Goal: Task Accomplishment & Management: Use online tool/utility

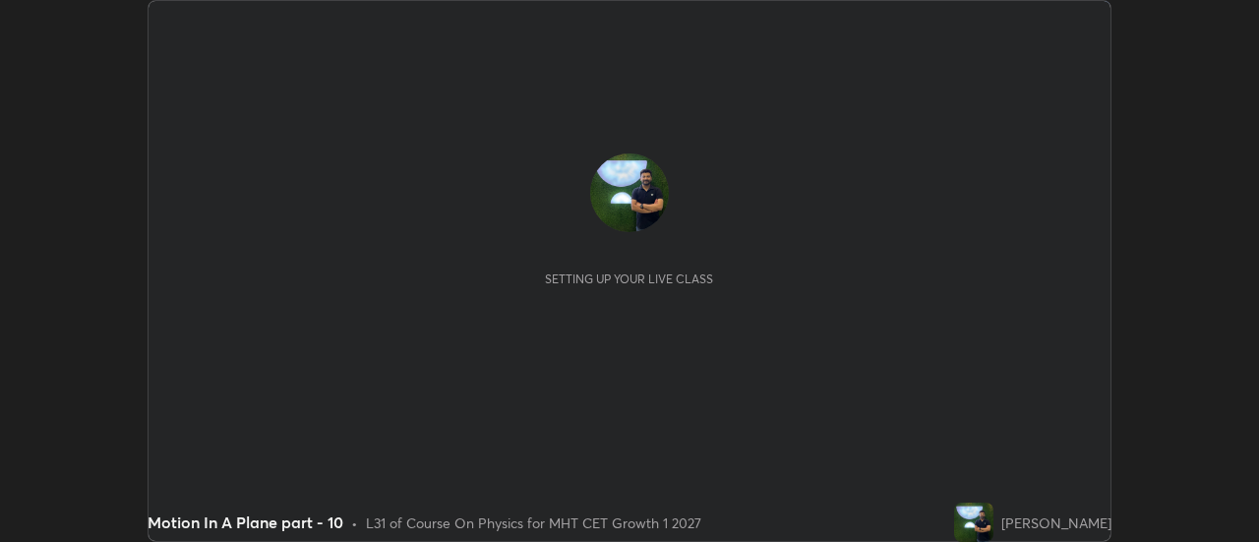
scroll to position [542, 1258]
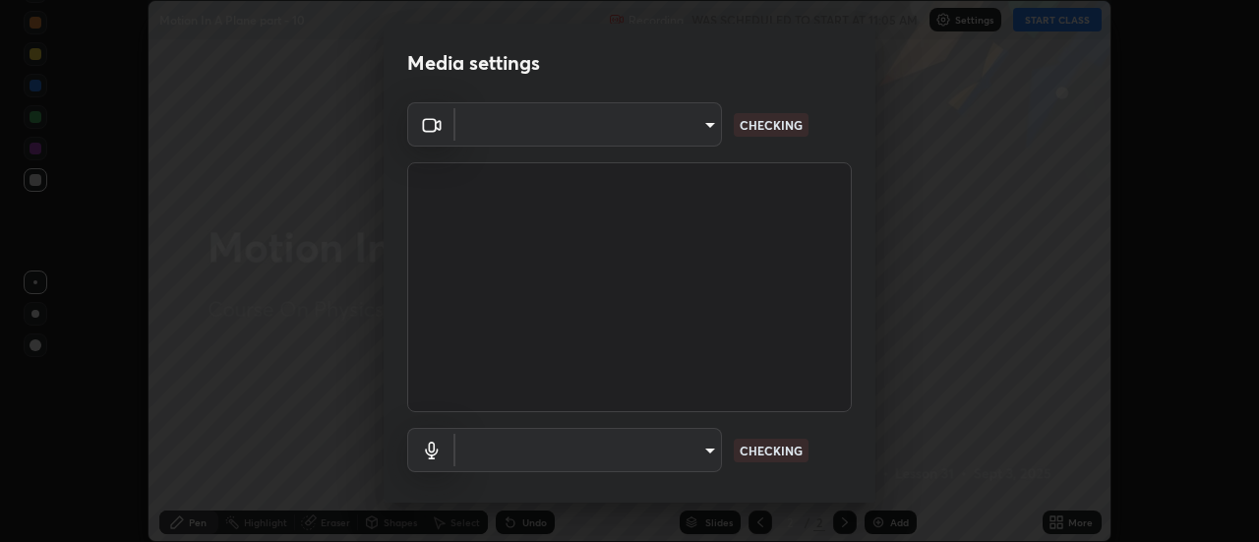
type input "751d449d604e4b96ecedde1e1f6f716fb17d1e84b34bafc94373a3023f52de87"
type input "default"
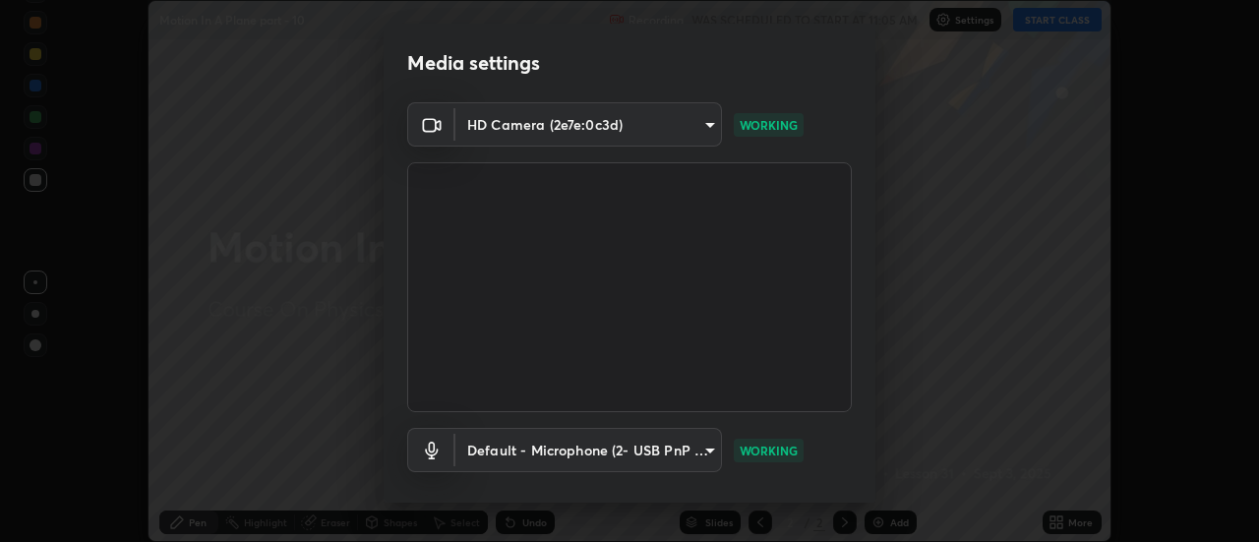
scroll to position [103, 0]
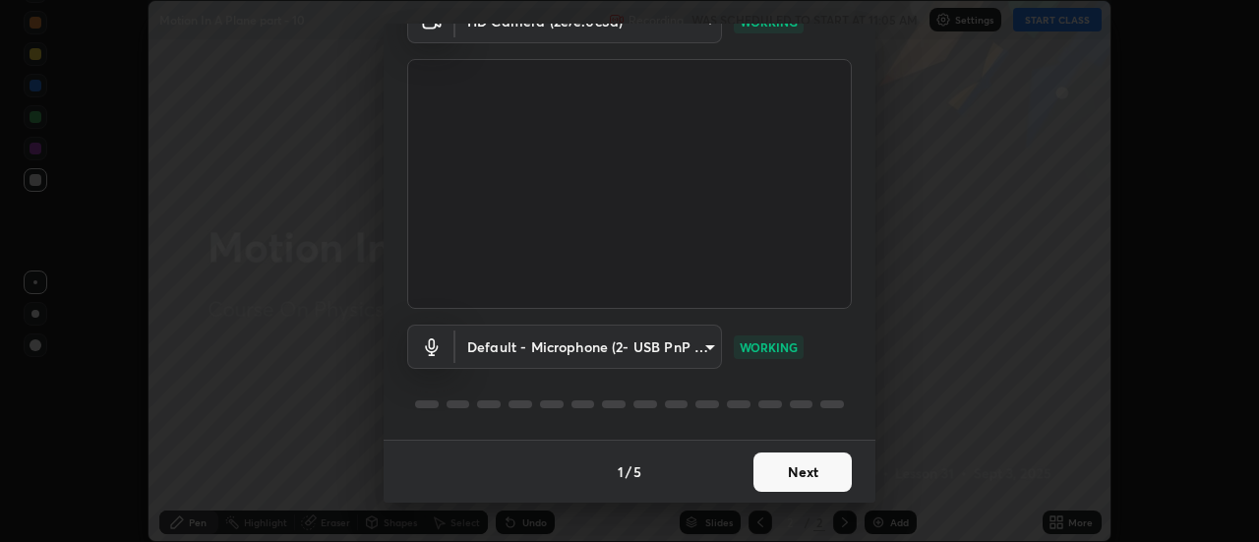
click at [801, 471] on button "Next" at bounding box center [802, 471] width 98 height 39
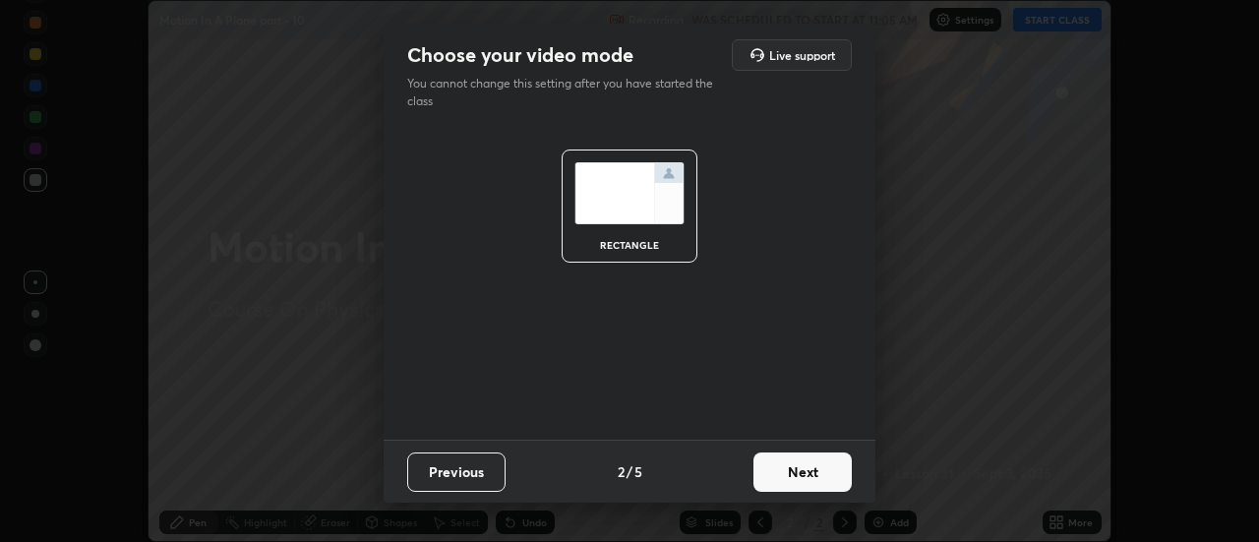
scroll to position [0, 0]
click at [801, 478] on button "Next" at bounding box center [802, 471] width 98 height 39
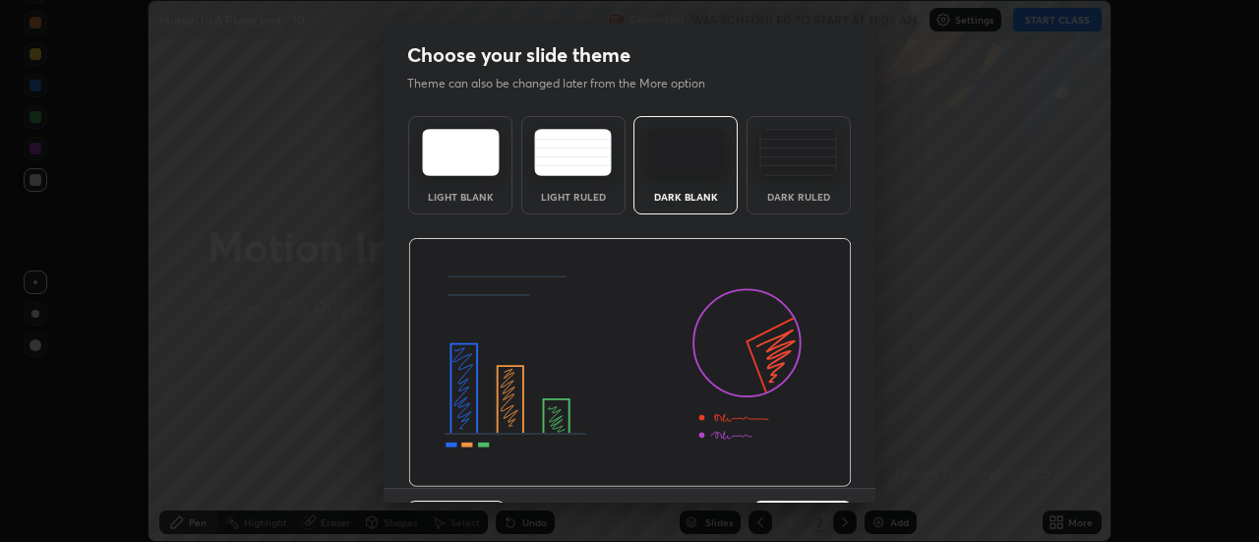
scroll to position [48, 0]
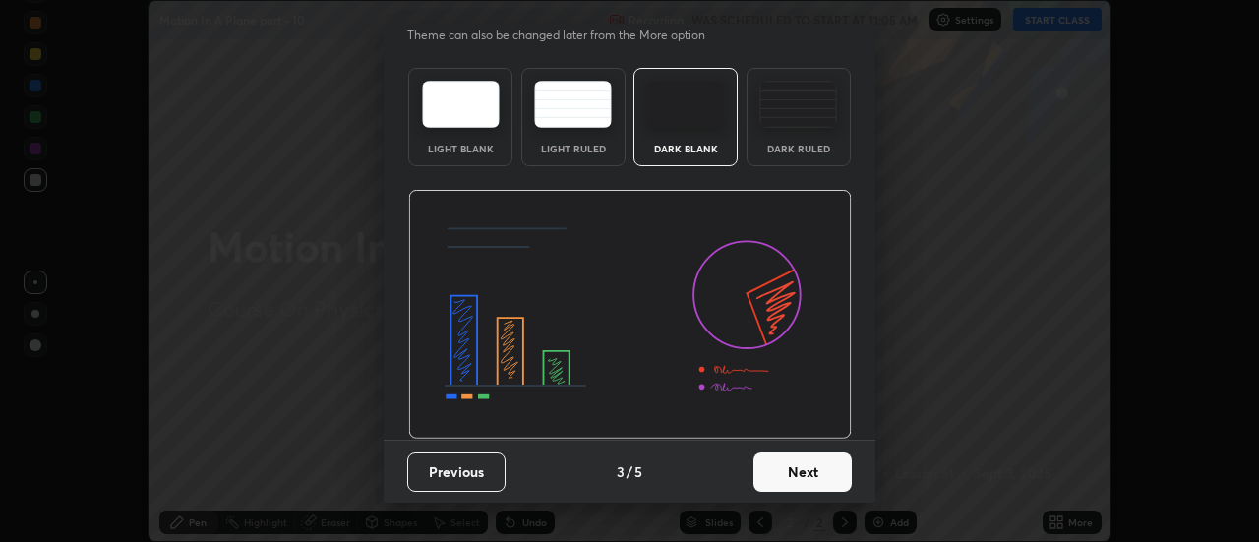
click at [810, 478] on button "Next" at bounding box center [802, 471] width 98 height 39
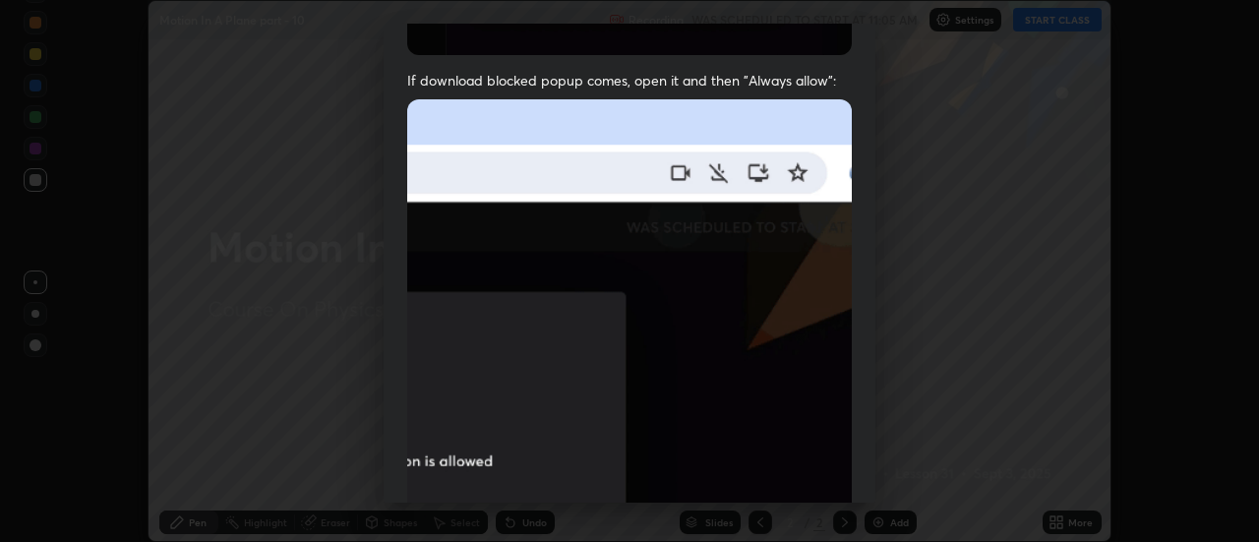
scroll to position [441, 0]
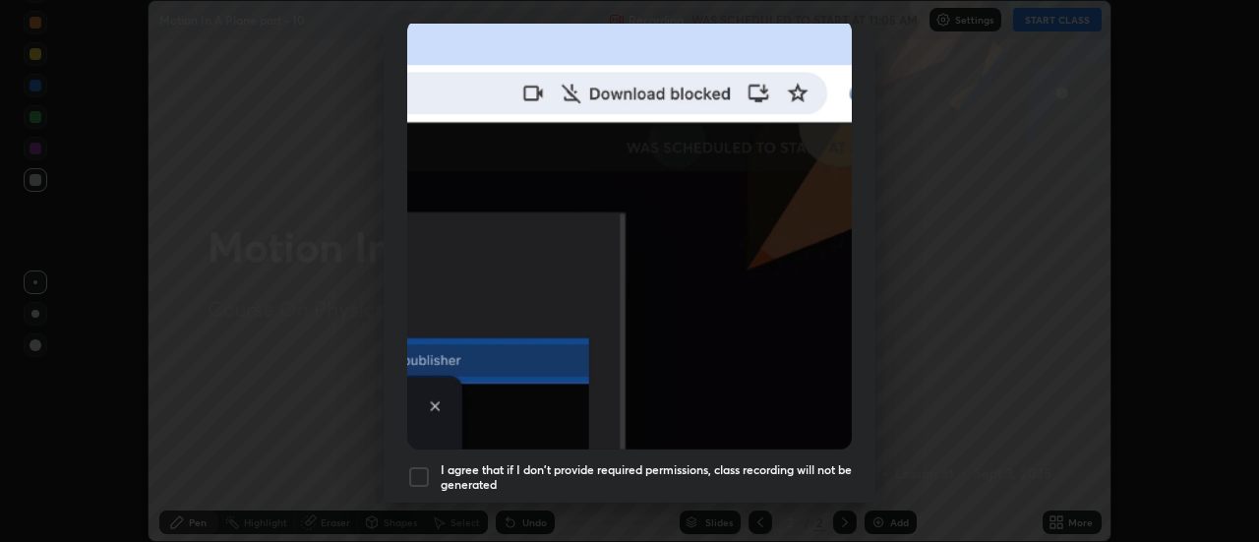
click at [764, 462] on h5 "I agree that if I don't provide required permissions, class recording will not …" at bounding box center [645, 477] width 411 height 30
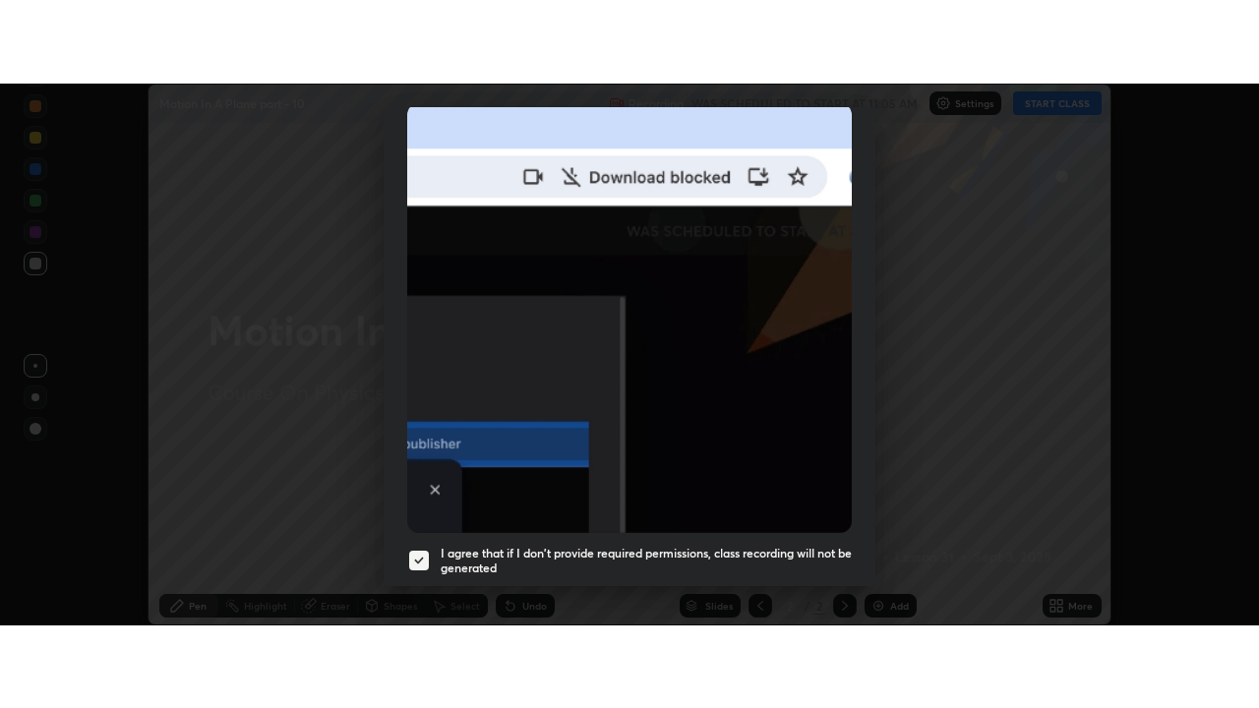
scroll to position [504, 0]
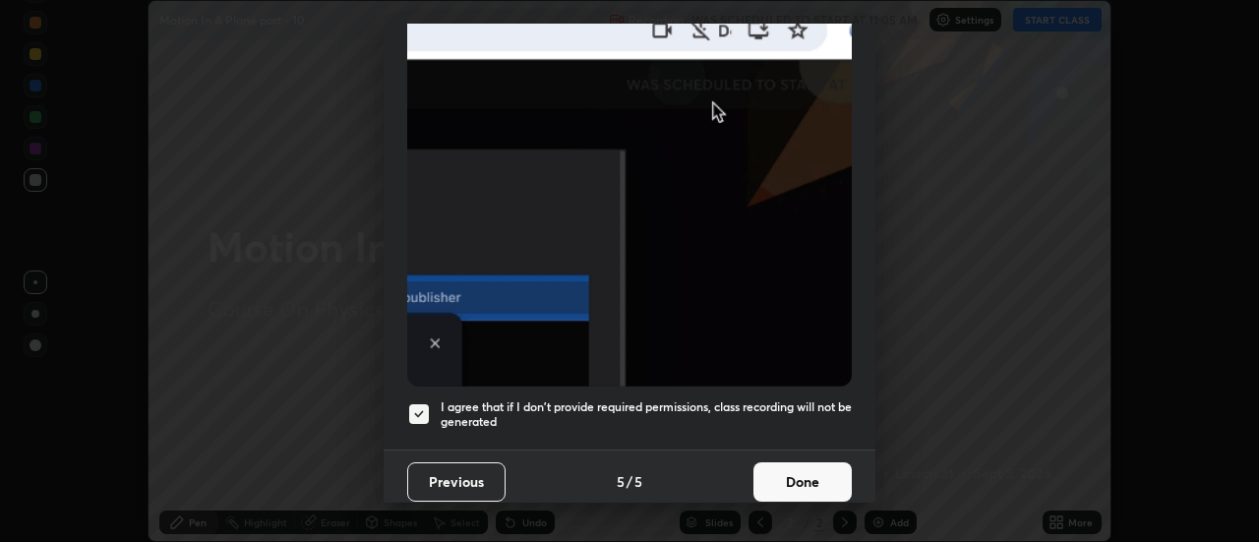
click at [796, 479] on button "Done" at bounding box center [802, 481] width 98 height 39
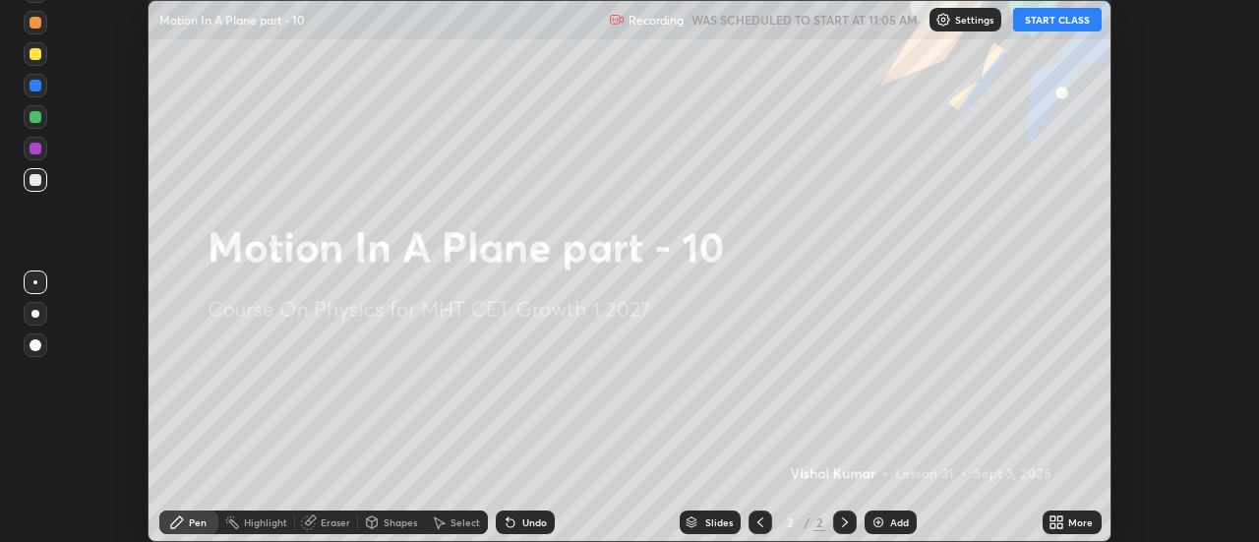
click at [1060, 525] on icon at bounding box center [1060, 525] width 5 height 5
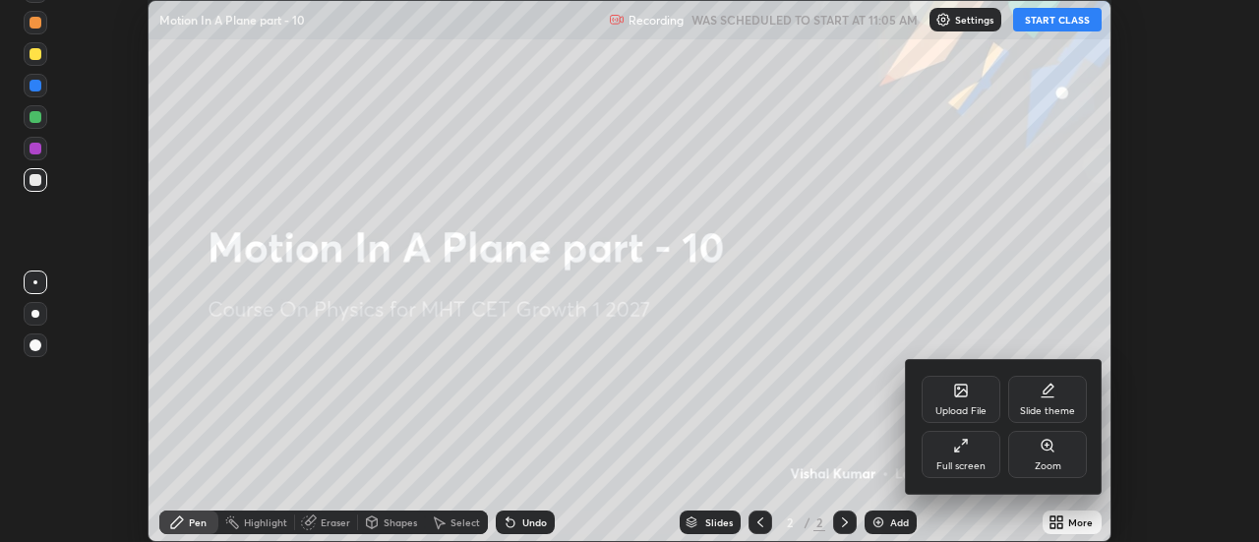
click at [971, 461] on div "Full screen" at bounding box center [960, 466] width 49 height 10
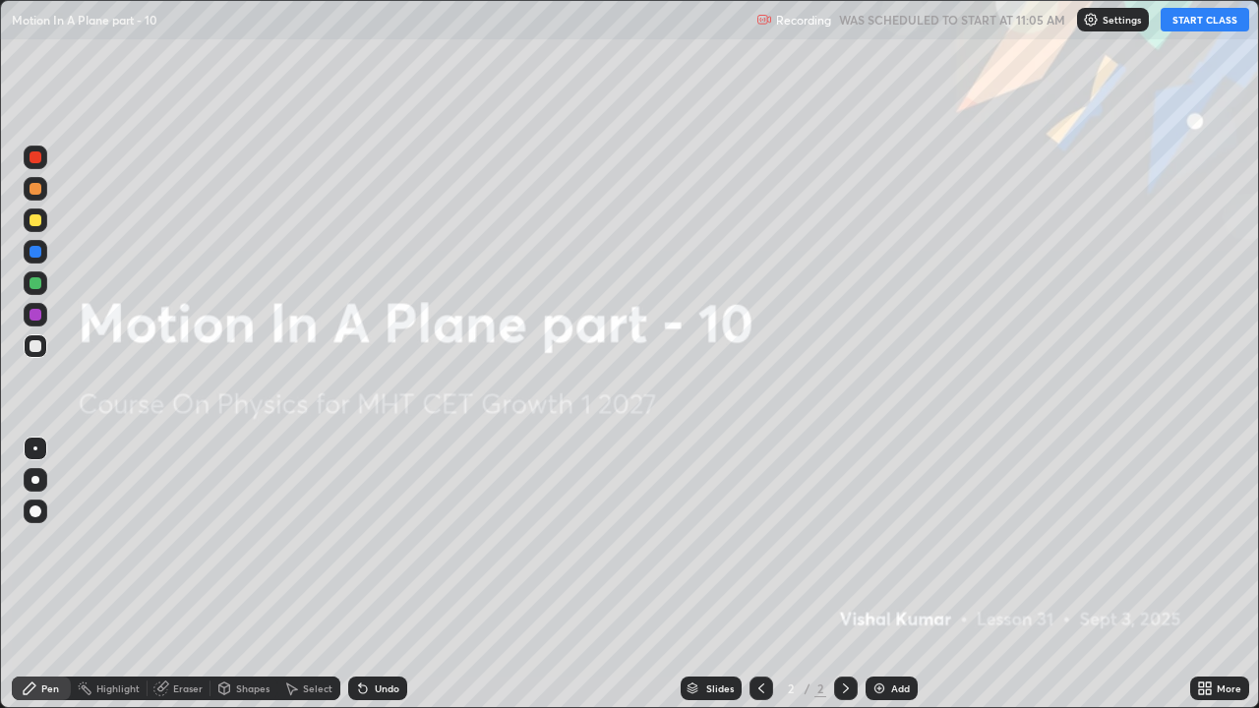
scroll to position [708, 1259]
click at [1196, 25] on button "START CLASS" at bounding box center [1204, 20] width 88 height 24
click at [891, 541] on div "Add" at bounding box center [900, 688] width 19 height 10
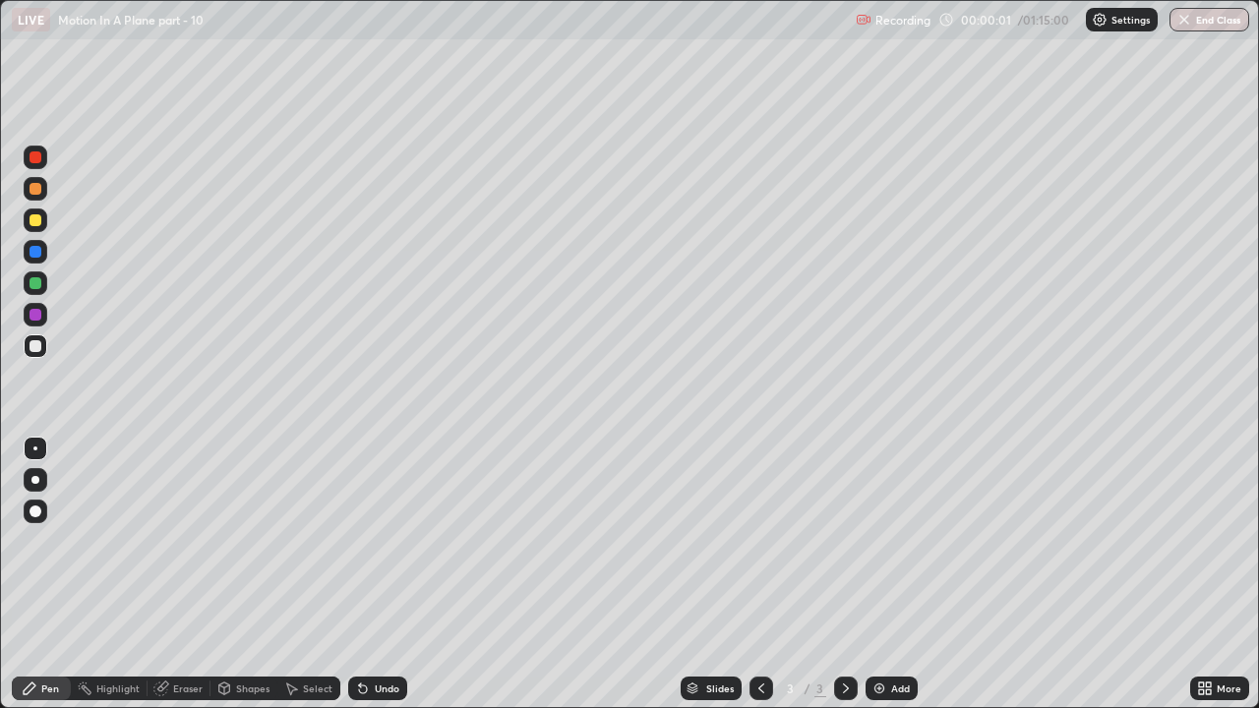
click at [35, 482] on div at bounding box center [35, 480] width 8 height 8
click at [39, 218] on div at bounding box center [35, 220] width 12 height 12
click at [360, 541] on icon at bounding box center [363, 689] width 8 height 8
click at [362, 541] on div "Undo" at bounding box center [377, 688] width 59 height 24
click at [360, 541] on icon at bounding box center [363, 689] width 8 height 8
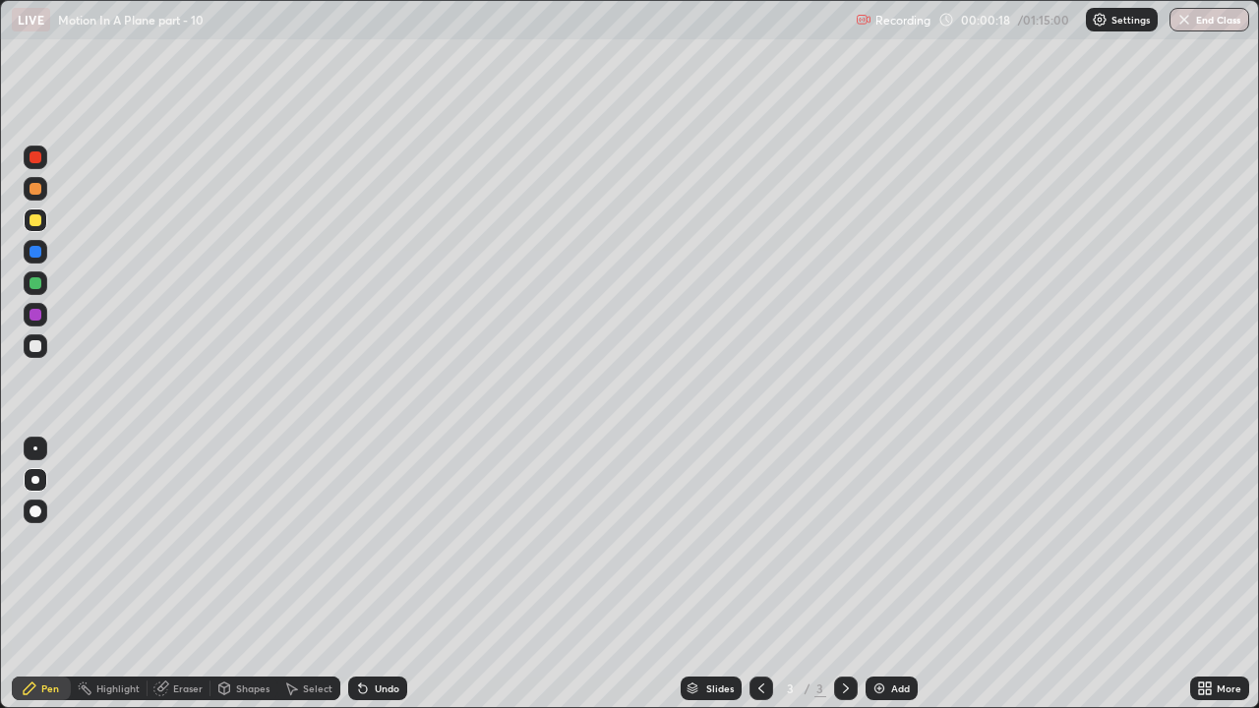
click at [364, 541] on icon at bounding box center [363, 688] width 16 height 16
click at [366, 541] on icon at bounding box center [363, 688] width 16 height 16
click at [360, 541] on icon at bounding box center [363, 689] width 8 height 8
click at [42, 346] on div at bounding box center [36, 346] width 24 height 24
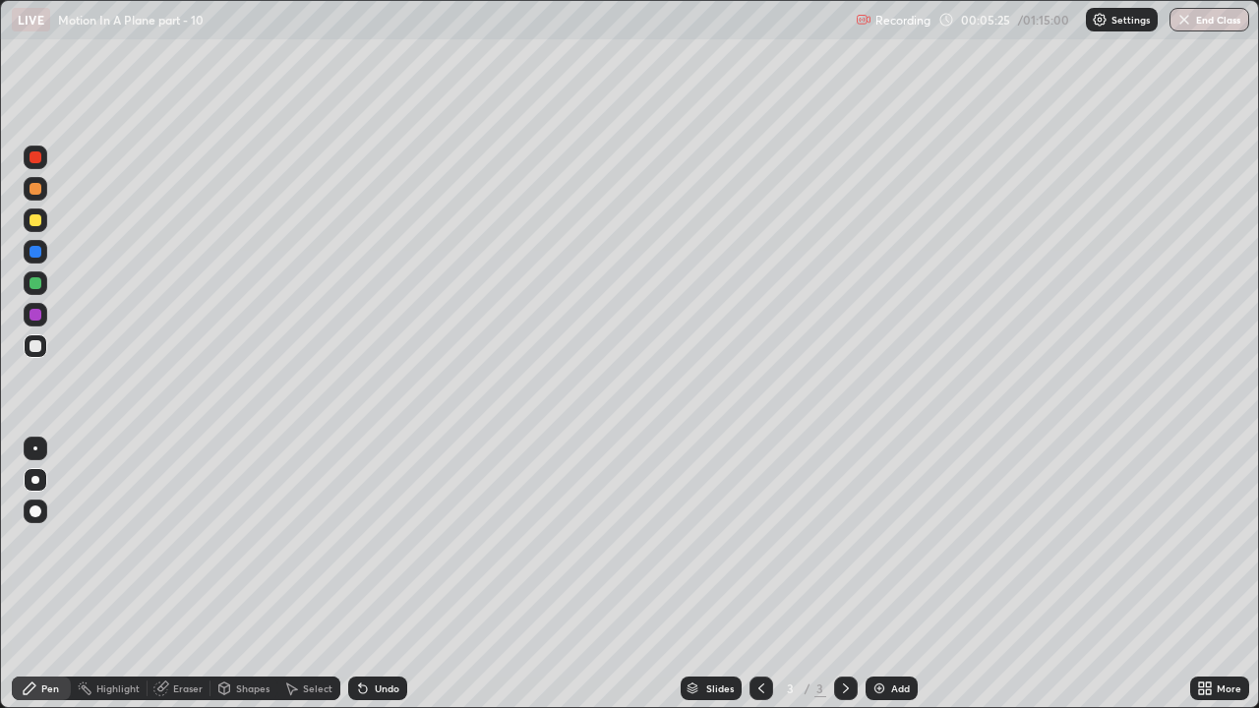
click at [42, 155] on div at bounding box center [36, 158] width 24 height 24
click at [386, 541] on div "Undo" at bounding box center [387, 688] width 25 height 10
click at [38, 278] on div at bounding box center [35, 283] width 12 height 12
click at [40, 154] on div at bounding box center [35, 157] width 12 height 12
click at [27, 220] on div at bounding box center [36, 220] width 24 height 24
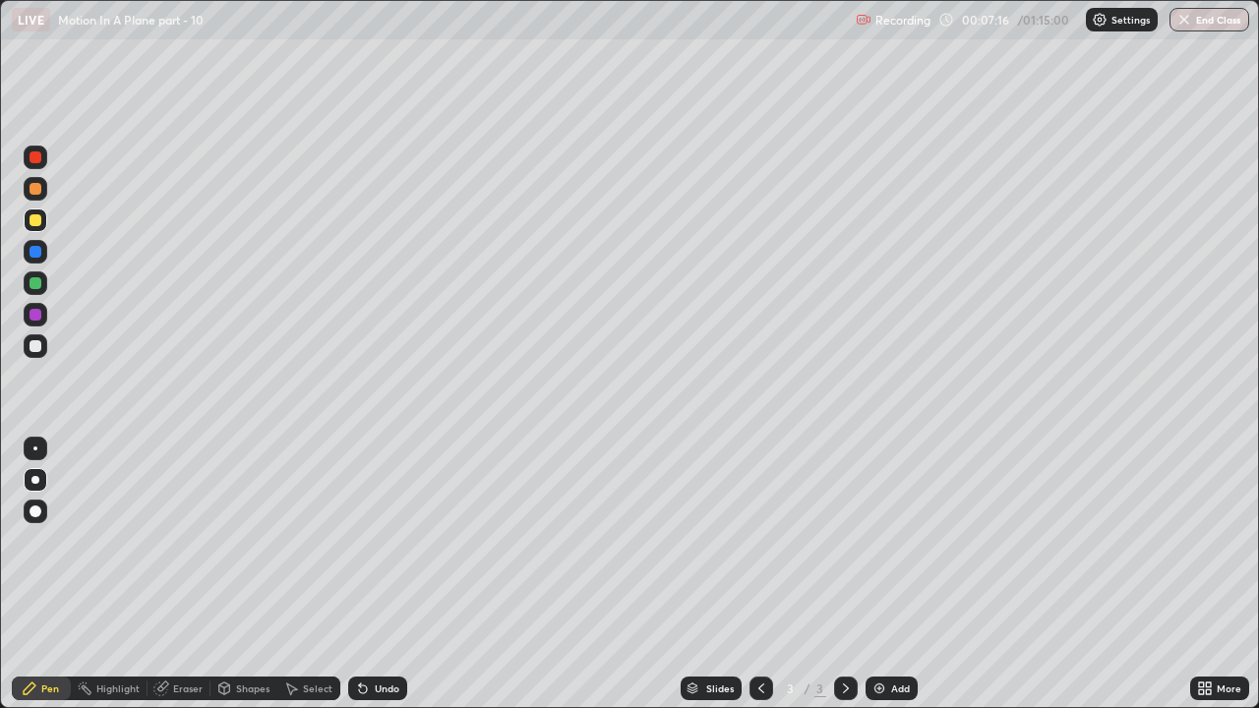
click at [893, 541] on div "Add" at bounding box center [900, 688] width 19 height 10
click at [39, 253] on div at bounding box center [35, 252] width 12 height 12
click at [44, 346] on div at bounding box center [36, 346] width 24 height 24
click at [39, 156] on div at bounding box center [35, 157] width 12 height 12
click at [39, 345] on div at bounding box center [35, 346] width 12 height 12
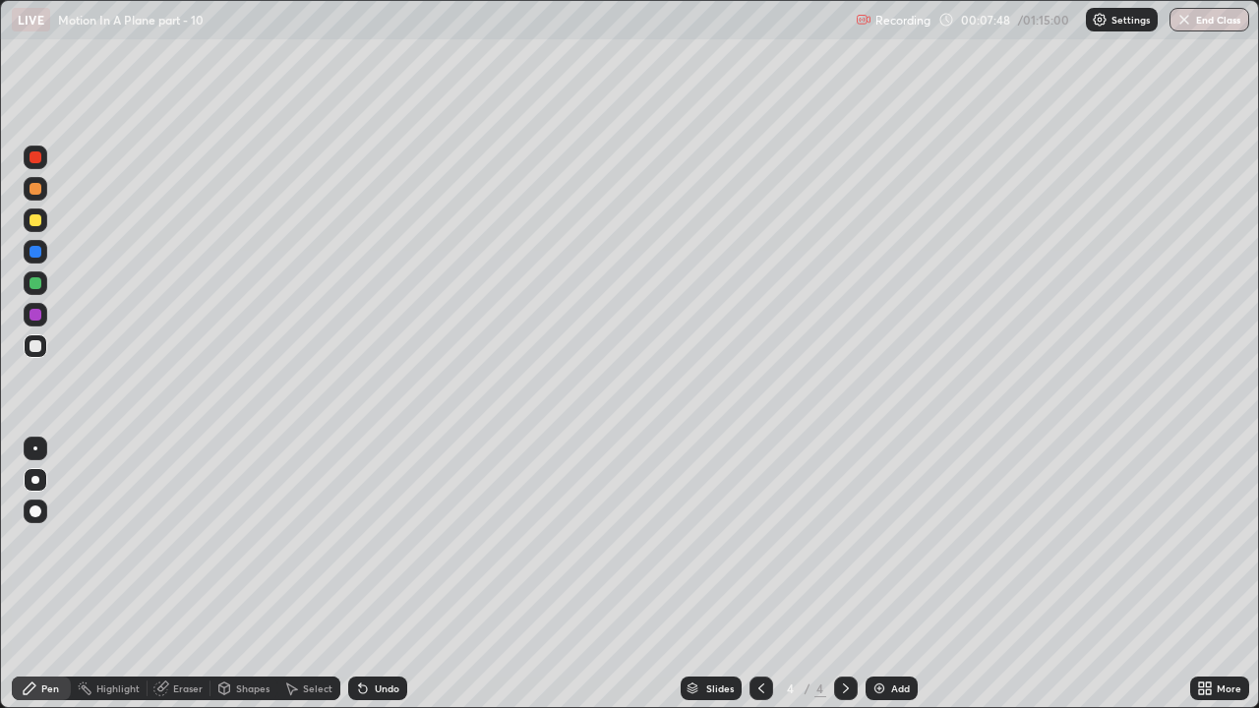
click at [757, 541] on icon at bounding box center [761, 688] width 16 height 16
click at [847, 541] on icon at bounding box center [846, 688] width 16 height 16
click at [38, 282] on div at bounding box center [35, 283] width 12 height 12
click at [42, 195] on div at bounding box center [36, 189] width 24 height 24
click at [382, 541] on div "Undo" at bounding box center [387, 688] width 25 height 10
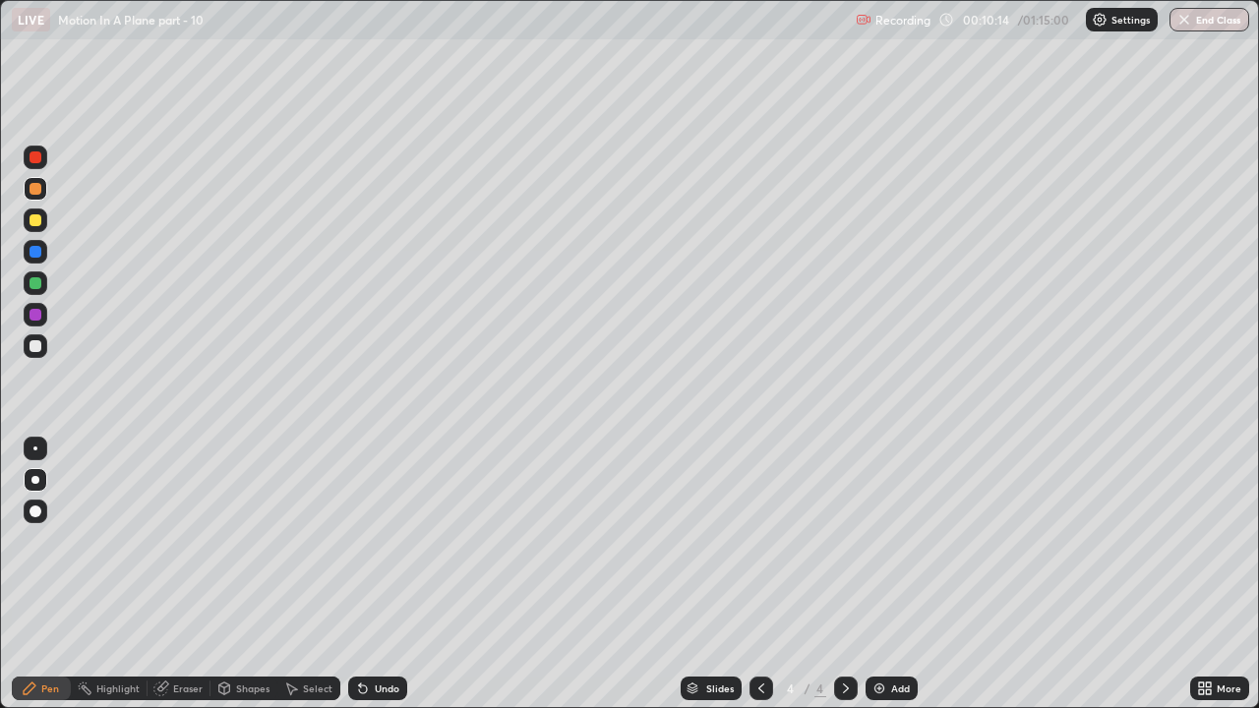
click at [759, 541] on icon at bounding box center [761, 688] width 16 height 16
click at [851, 541] on icon at bounding box center [846, 688] width 16 height 16
click at [885, 541] on img at bounding box center [879, 688] width 16 height 16
click at [758, 541] on icon at bounding box center [761, 688] width 6 height 10
click at [845, 541] on icon at bounding box center [846, 688] width 16 height 16
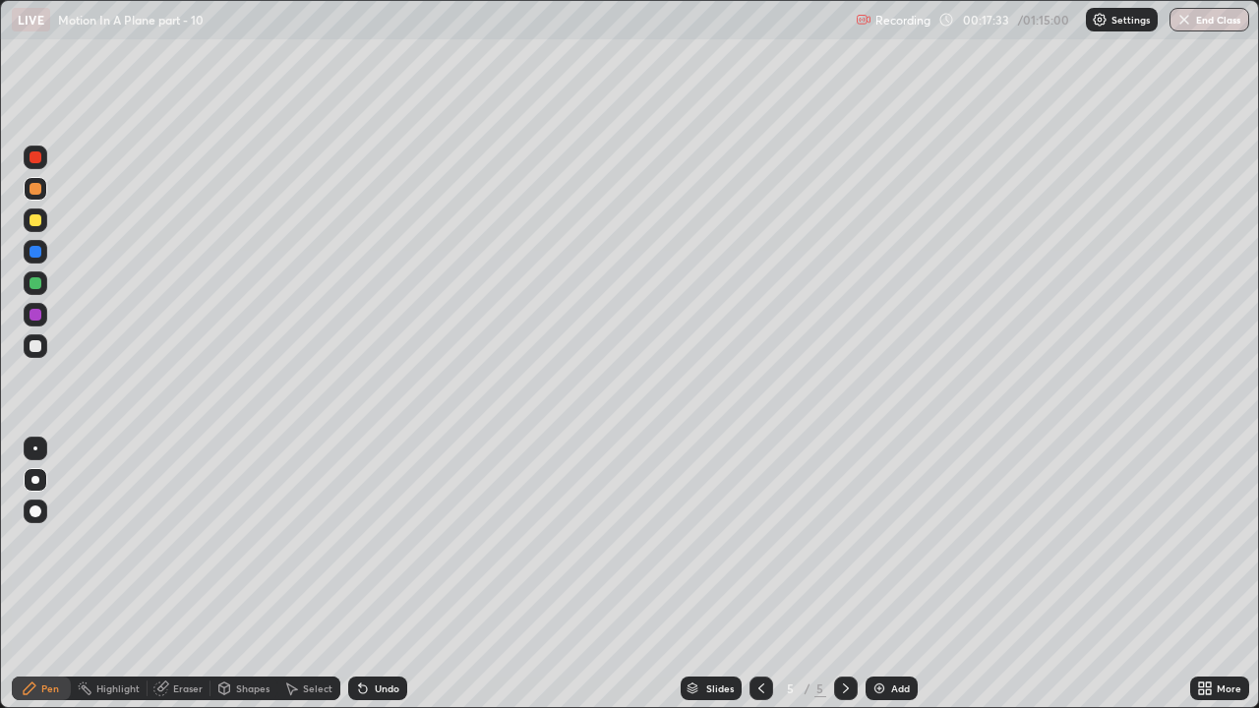
click at [42, 218] on div at bounding box center [36, 220] width 24 height 24
click at [174, 541] on div "Eraser" at bounding box center [187, 688] width 29 height 10
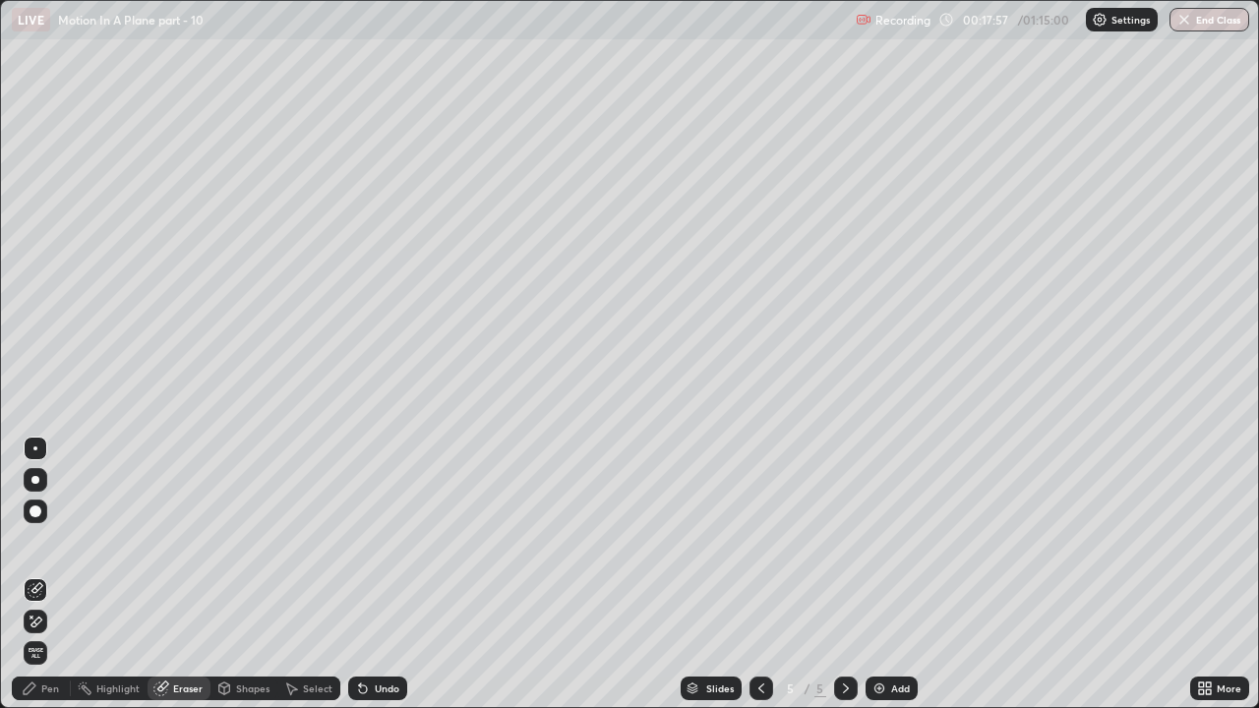
click at [37, 541] on div "Pen" at bounding box center [41, 688] width 59 height 24
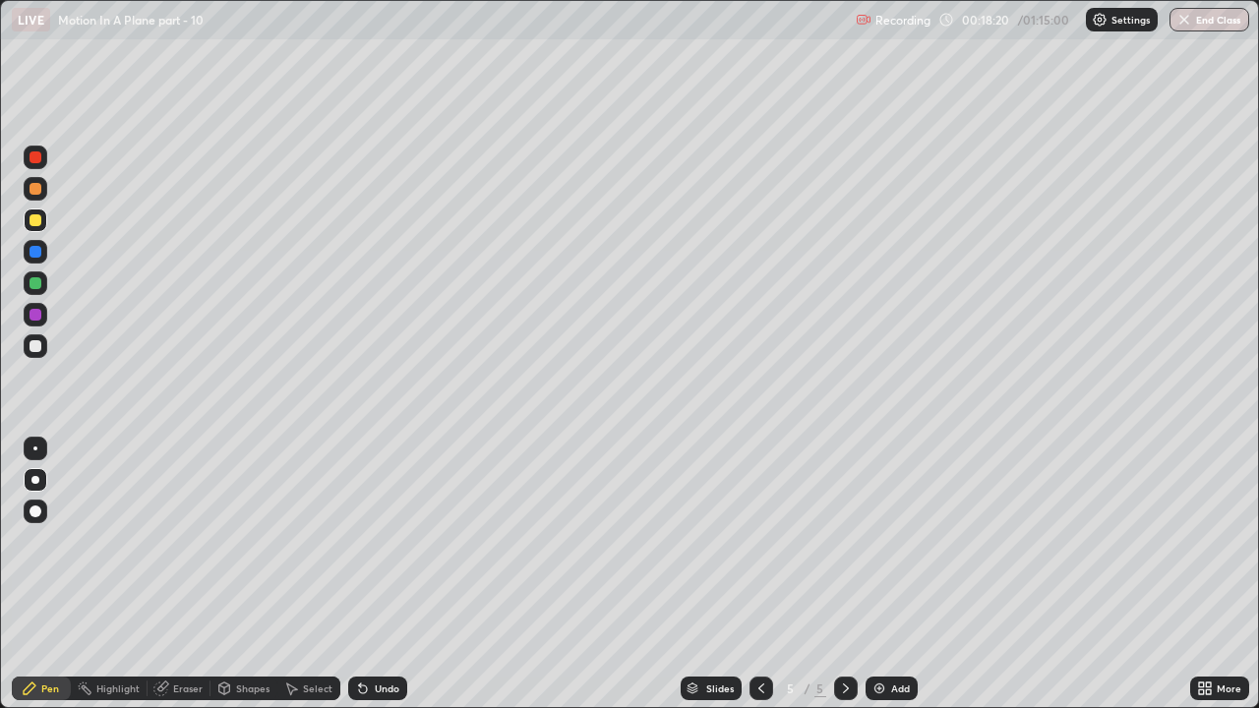
click at [38, 186] on div at bounding box center [35, 189] width 12 height 12
click at [34, 348] on div at bounding box center [35, 346] width 12 height 12
click at [36, 317] on div at bounding box center [35, 315] width 12 height 12
click at [38, 343] on div at bounding box center [35, 346] width 12 height 12
click at [36, 312] on div at bounding box center [35, 315] width 12 height 12
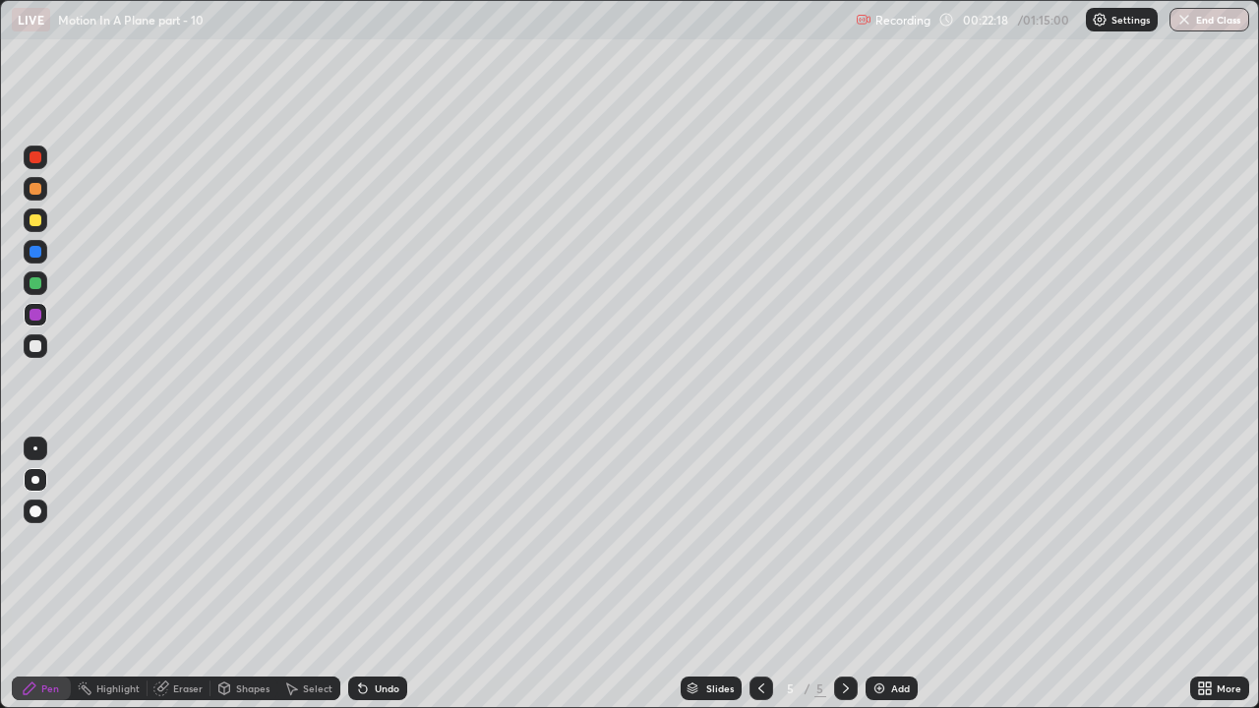
click at [379, 541] on div "Undo" at bounding box center [387, 688] width 25 height 10
click at [32, 342] on div at bounding box center [35, 346] width 12 height 12
click at [25, 224] on div at bounding box center [36, 220] width 24 height 24
click at [376, 541] on div "Undo" at bounding box center [387, 688] width 25 height 10
click at [375, 541] on div "Undo" at bounding box center [387, 688] width 25 height 10
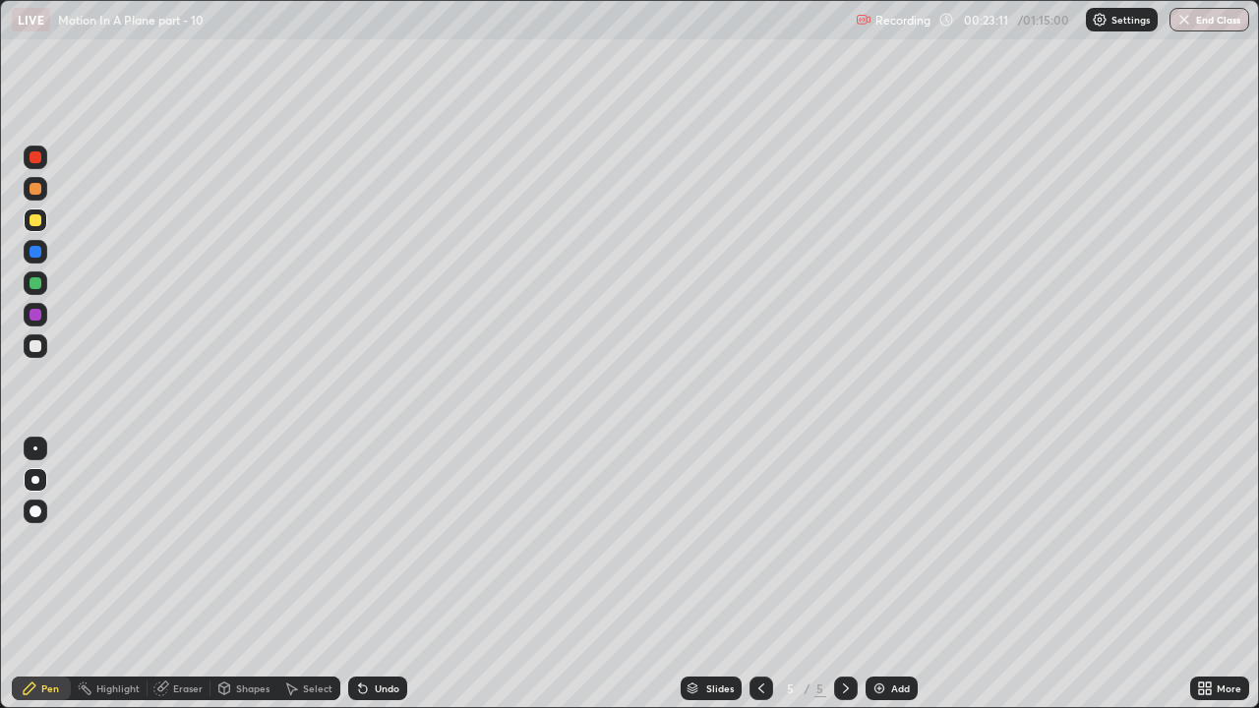
click at [375, 541] on div "Undo" at bounding box center [387, 688] width 25 height 10
click at [376, 541] on div "Undo" at bounding box center [387, 688] width 25 height 10
click at [377, 541] on div "Undo" at bounding box center [387, 688] width 25 height 10
click at [378, 541] on div "Undo" at bounding box center [387, 688] width 25 height 10
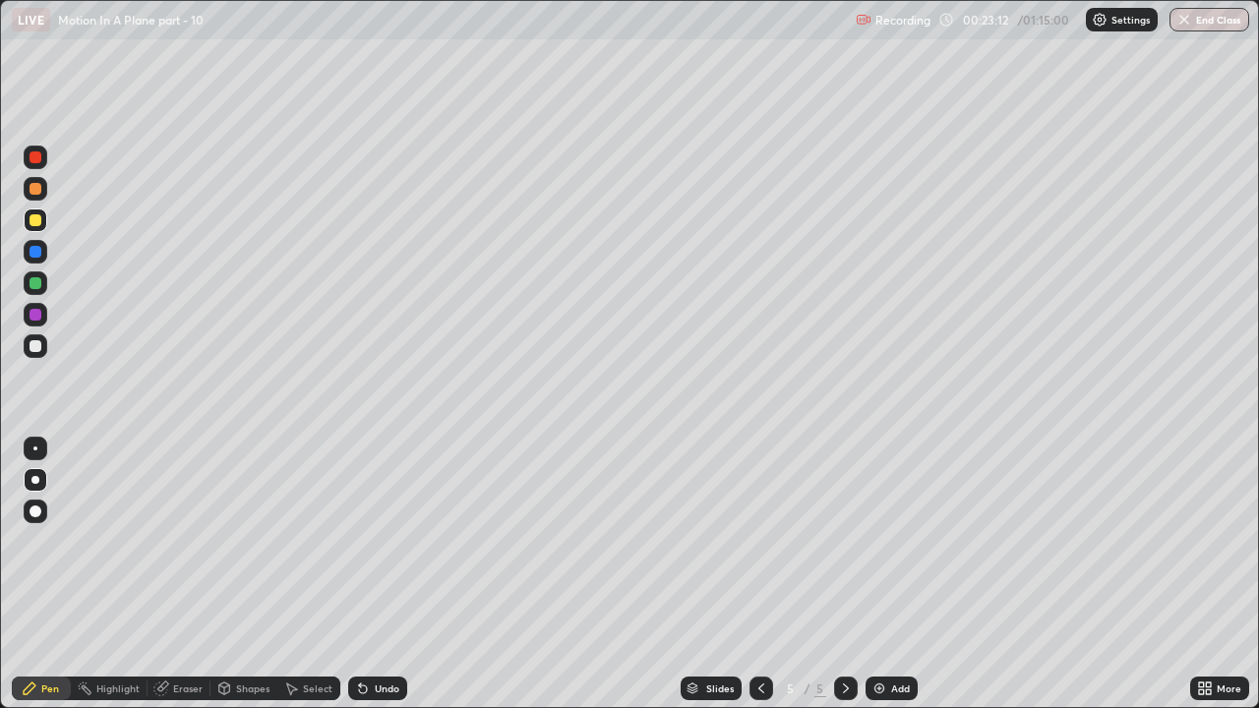
click at [380, 541] on div "Undo" at bounding box center [387, 688] width 25 height 10
click at [367, 541] on icon at bounding box center [363, 688] width 16 height 16
click at [370, 541] on div "Undo" at bounding box center [377, 688] width 59 height 24
click at [34, 189] on div at bounding box center [35, 189] width 12 height 12
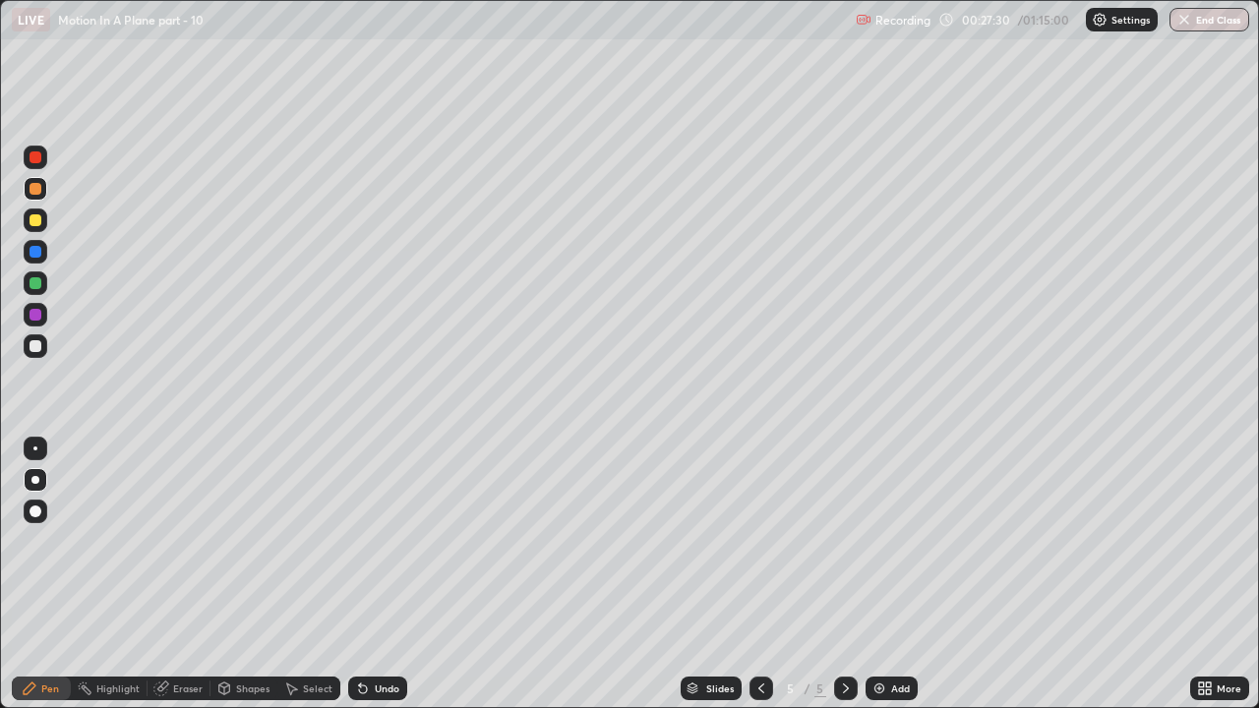
click at [892, 541] on div "Add" at bounding box center [900, 688] width 19 height 10
click at [34, 224] on div at bounding box center [35, 220] width 12 height 12
click at [760, 541] on icon at bounding box center [761, 688] width 6 height 10
click at [844, 541] on icon at bounding box center [846, 688] width 16 height 16
click at [759, 541] on icon at bounding box center [761, 688] width 6 height 10
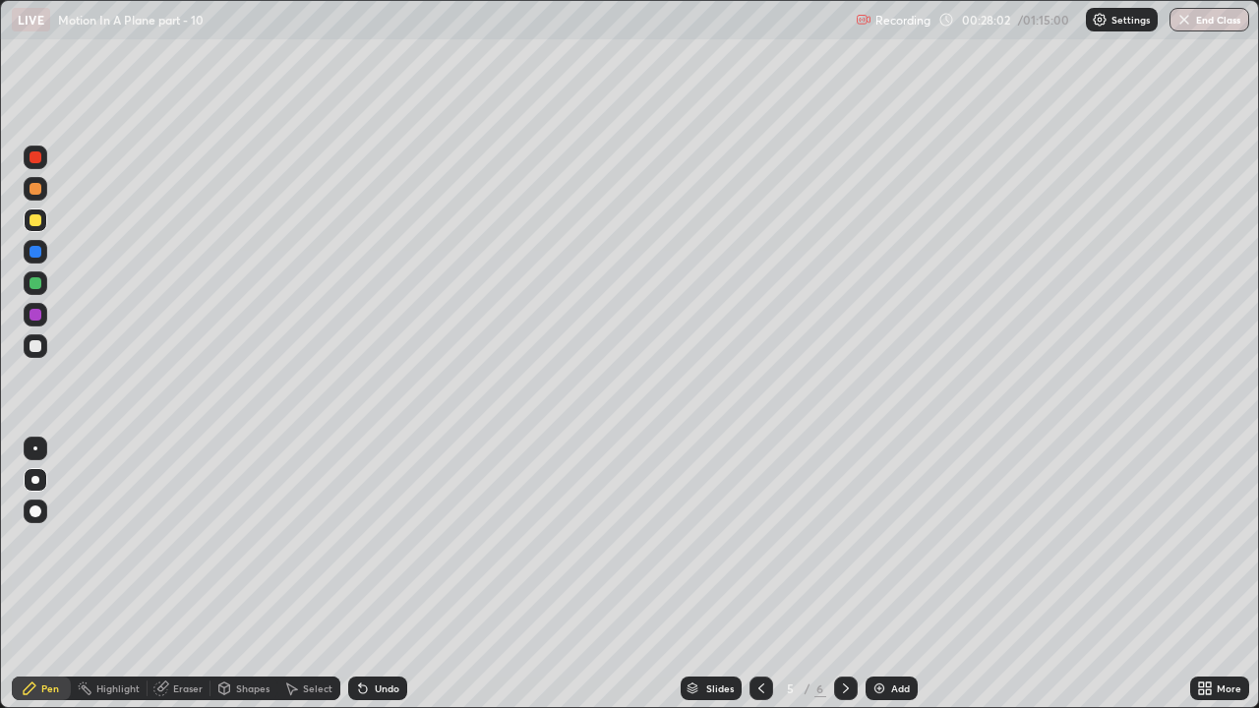
click at [844, 541] on icon at bounding box center [846, 688] width 16 height 16
click at [368, 541] on div "Undo" at bounding box center [377, 688] width 59 height 24
click at [759, 541] on icon at bounding box center [761, 688] width 16 height 16
click at [848, 541] on div at bounding box center [846, 688] width 24 height 24
click at [759, 541] on icon at bounding box center [761, 688] width 16 height 16
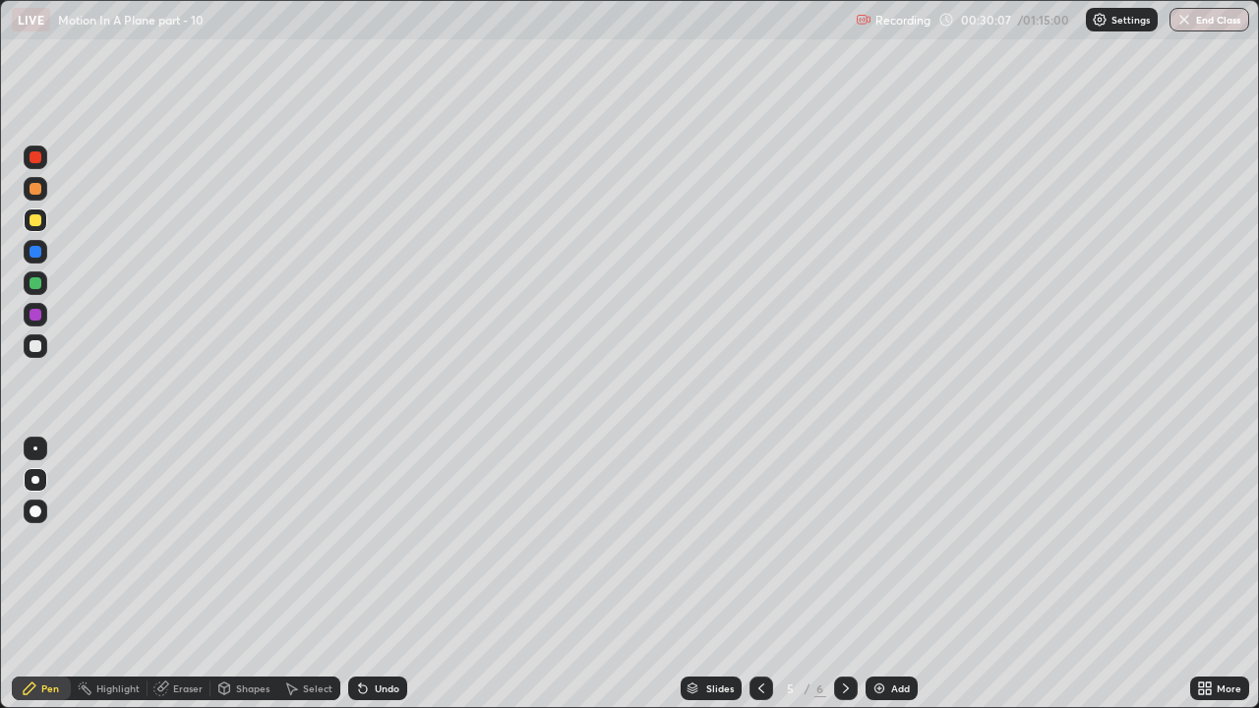
click at [843, 541] on icon at bounding box center [846, 688] width 16 height 16
click at [900, 541] on div "Add" at bounding box center [900, 688] width 19 height 10
click at [761, 541] on icon at bounding box center [761, 688] width 16 height 16
click at [759, 541] on icon at bounding box center [761, 688] width 16 height 16
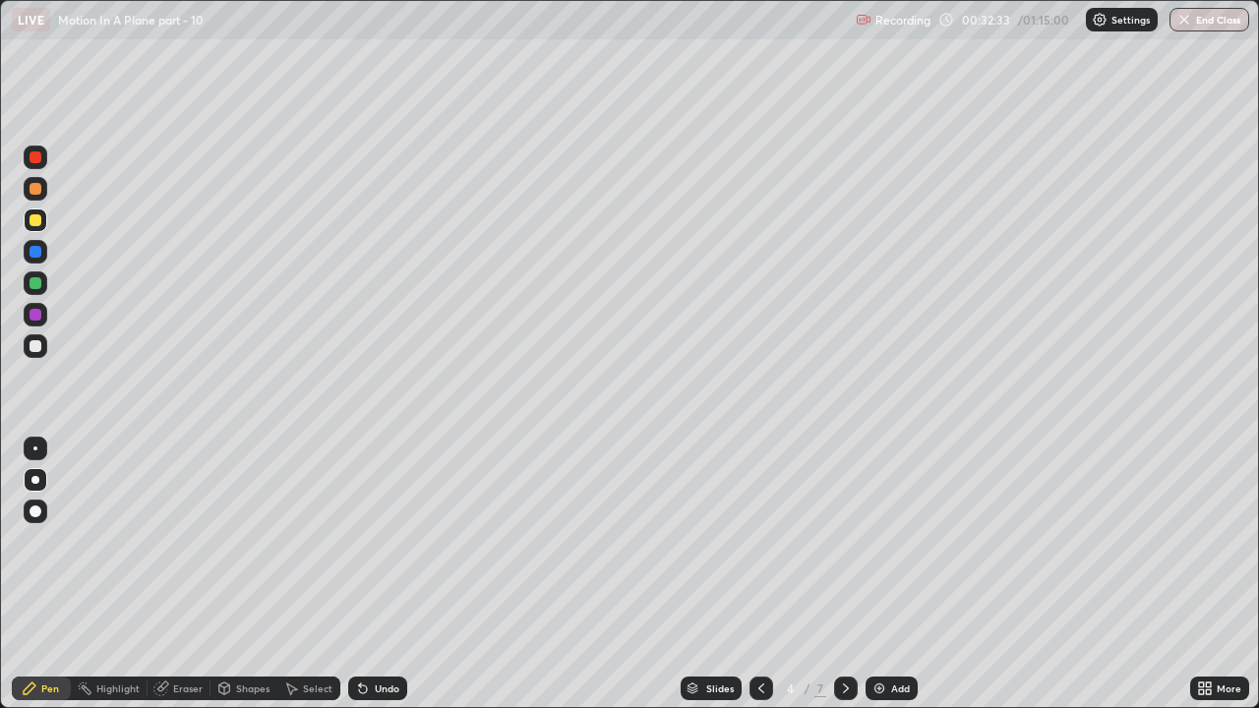
click at [844, 541] on icon at bounding box center [846, 688] width 16 height 16
click at [843, 541] on icon at bounding box center [846, 688] width 16 height 16
click at [841, 541] on div at bounding box center [846, 688] width 24 height 24
click at [762, 541] on div at bounding box center [761, 688] width 24 height 24
click at [842, 541] on icon at bounding box center [846, 688] width 16 height 16
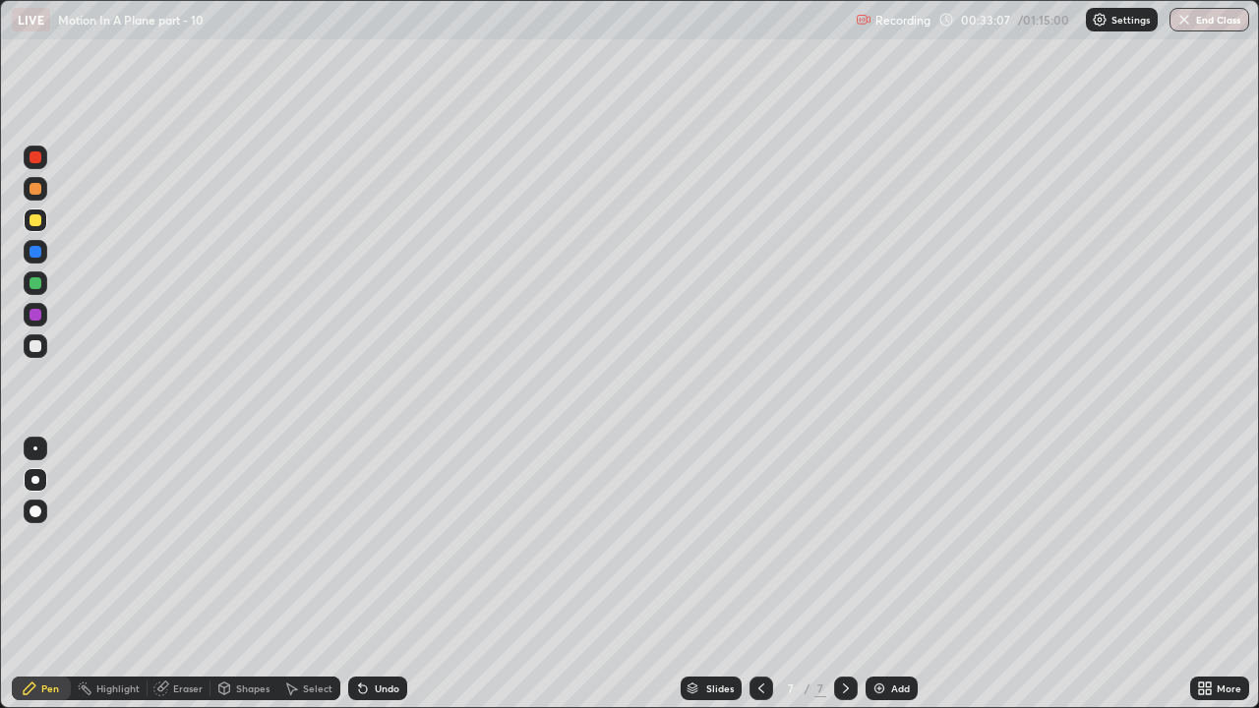
click at [35, 316] on div at bounding box center [35, 315] width 12 height 12
click at [42, 218] on div at bounding box center [36, 220] width 24 height 24
click at [375, 541] on div "Undo" at bounding box center [387, 688] width 25 height 10
click at [35, 316] on div at bounding box center [35, 315] width 12 height 12
click at [761, 541] on icon at bounding box center [761, 688] width 16 height 16
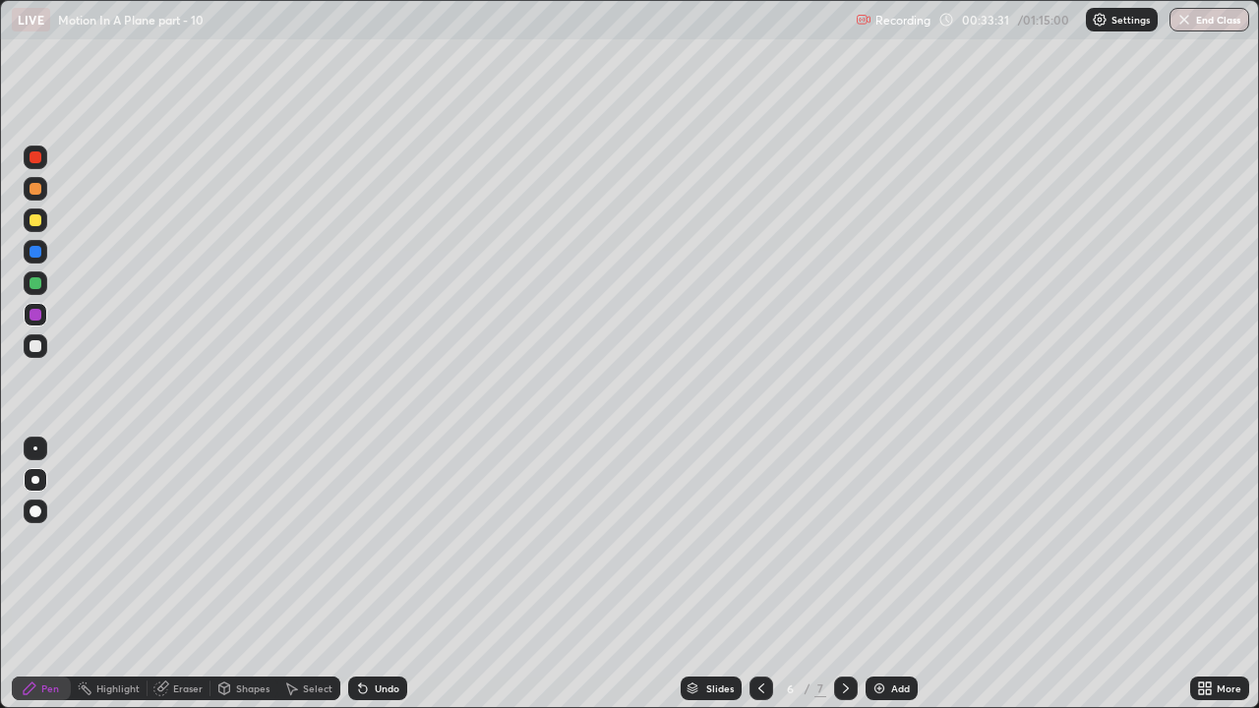
click at [852, 541] on div at bounding box center [846, 688] width 24 height 24
click at [42, 280] on div at bounding box center [36, 283] width 24 height 24
click at [42, 196] on div at bounding box center [36, 189] width 24 height 24
click at [33, 221] on div at bounding box center [35, 220] width 12 height 12
click at [758, 541] on icon at bounding box center [761, 688] width 6 height 10
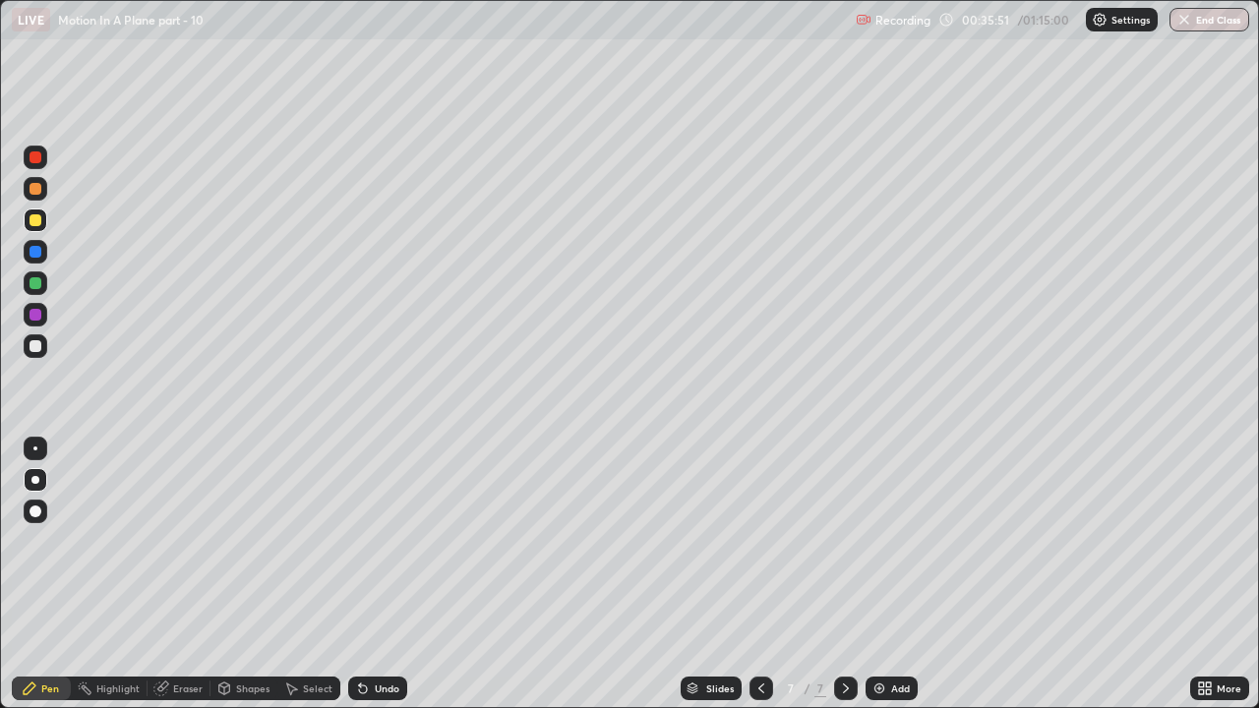
click at [761, 541] on icon at bounding box center [761, 688] width 6 height 10
click at [844, 541] on icon at bounding box center [846, 688] width 16 height 16
click at [842, 541] on icon at bounding box center [846, 688] width 16 height 16
click at [378, 541] on div "Undo" at bounding box center [387, 688] width 25 height 10
click at [375, 541] on div "Undo" at bounding box center [387, 688] width 25 height 10
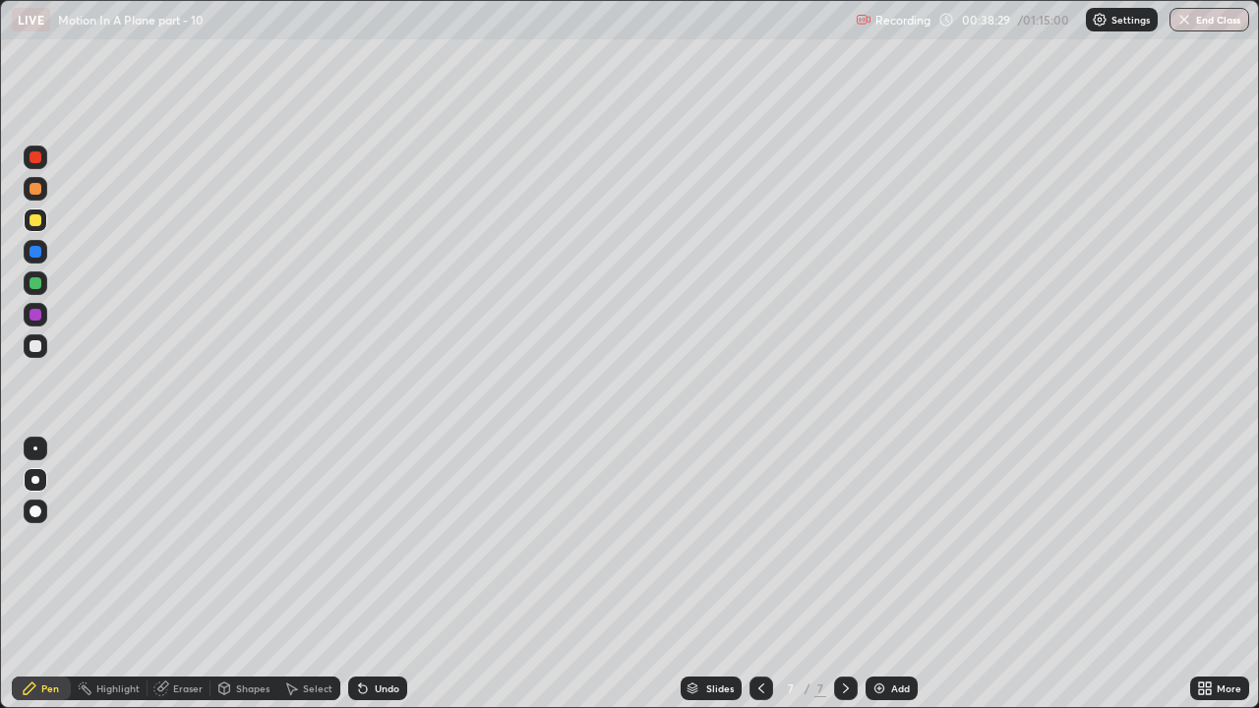
click at [375, 541] on div "Undo" at bounding box center [387, 688] width 25 height 10
click at [370, 541] on div "Undo" at bounding box center [377, 688] width 59 height 24
click at [899, 541] on div "Add" at bounding box center [900, 688] width 19 height 10
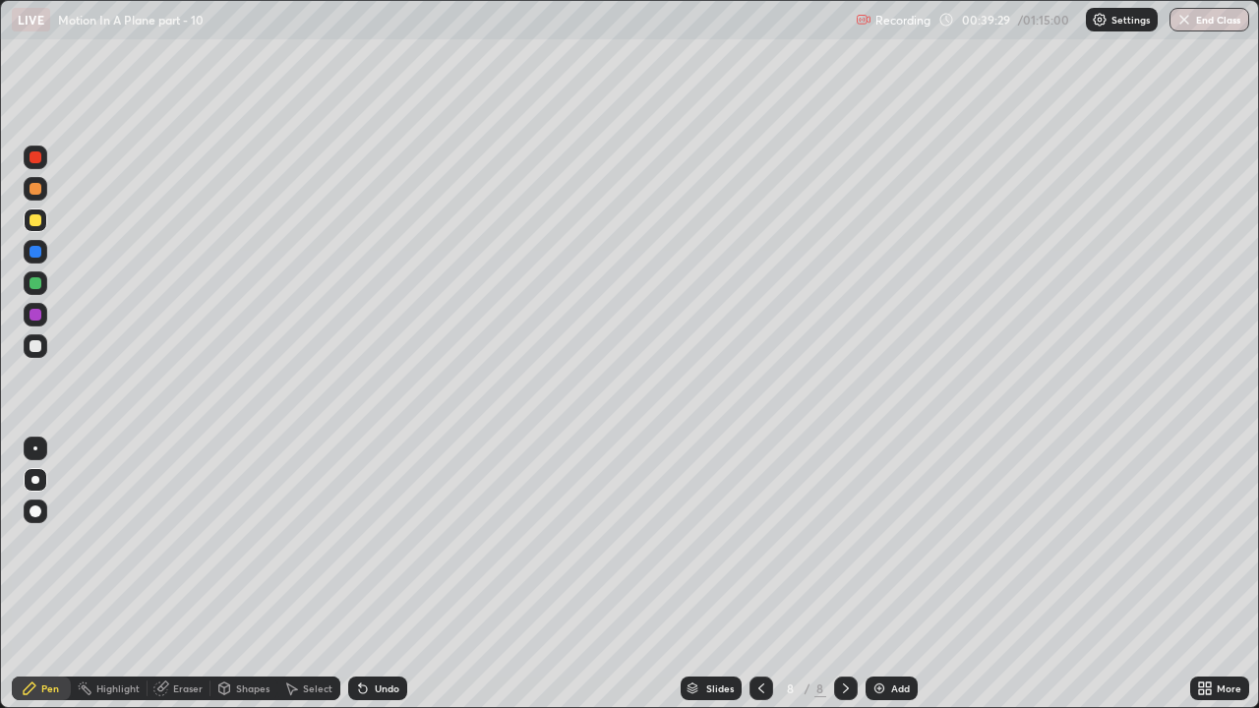
click at [757, 541] on div at bounding box center [761, 688] width 24 height 24
click at [845, 541] on icon at bounding box center [846, 688] width 16 height 16
click at [373, 541] on div "Undo" at bounding box center [377, 688] width 59 height 24
click at [761, 541] on icon at bounding box center [761, 688] width 16 height 16
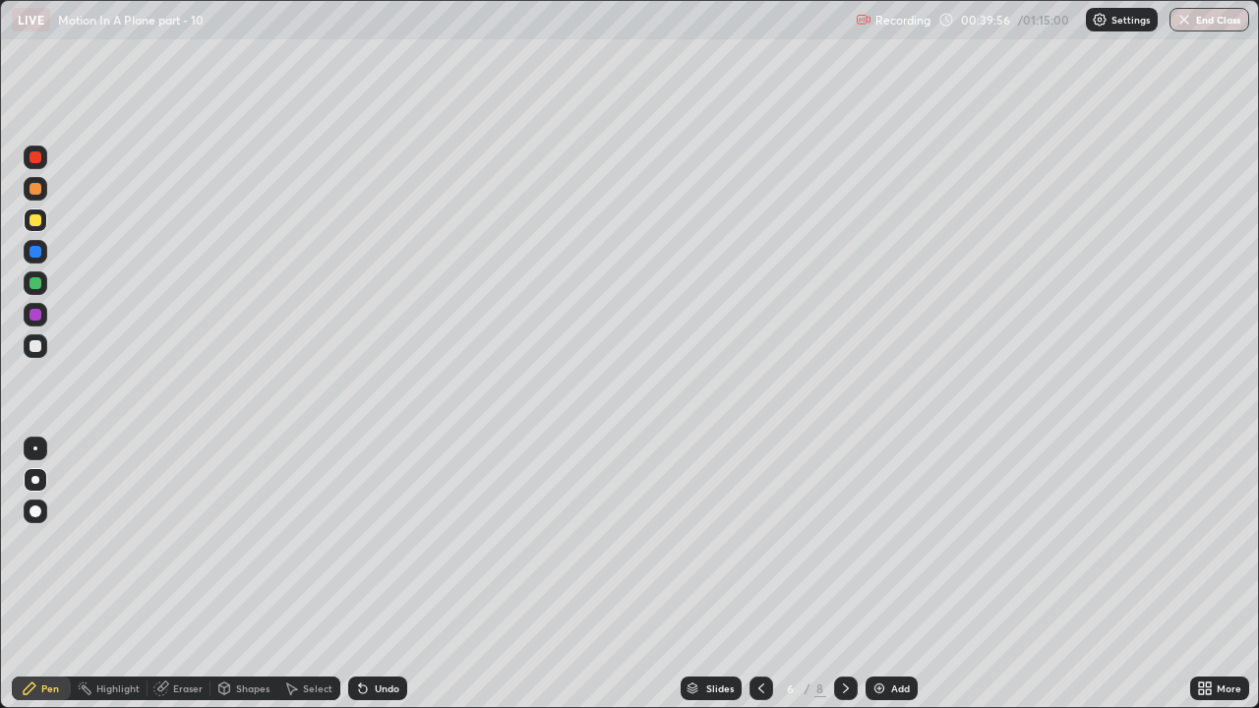
click at [759, 541] on icon at bounding box center [761, 688] width 16 height 16
click at [844, 541] on icon at bounding box center [846, 688] width 16 height 16
click at [842, 541] on icon at bounding box center [846, 688] width 16 height 16
click at [759, 541] on icon at bounding box center [761, 688] width 16 height 16
click at [760, 541] on icon at bounding box center [761, 688] width 16 height 16
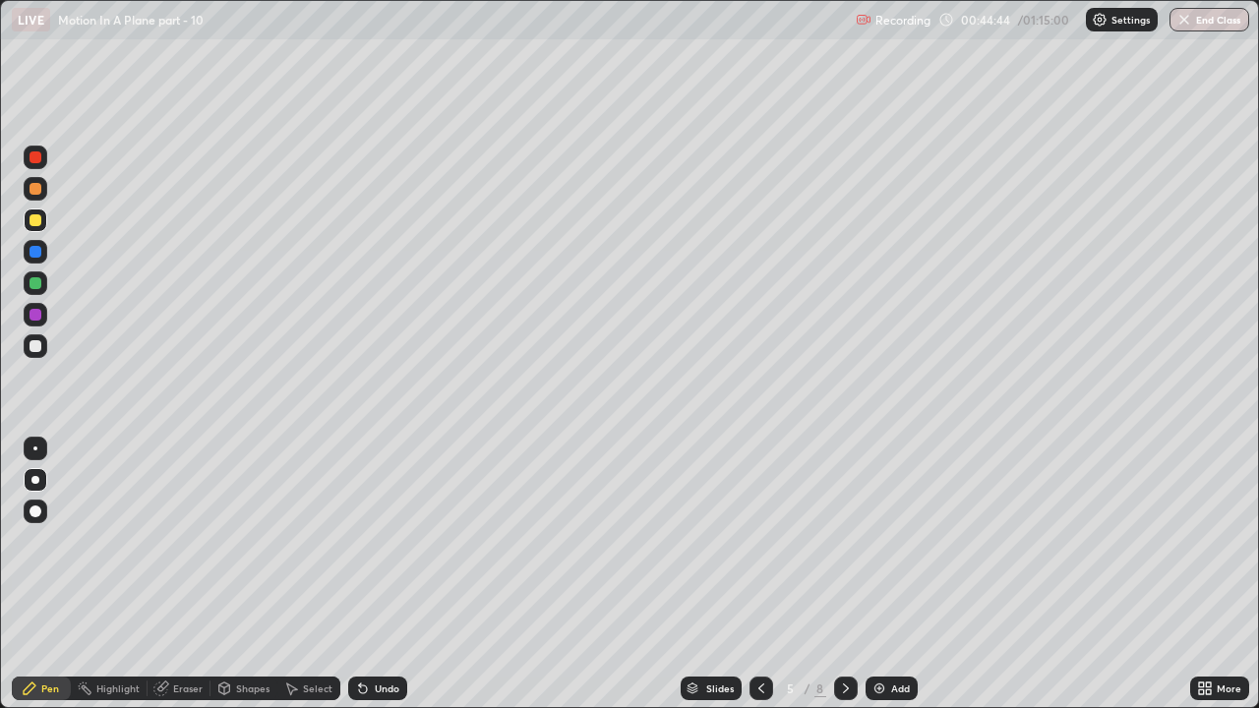
click at [834, 541] on div at bounding box center [846, 688] width 24 height 24
click at [843, 541] on icon at bounding box center [846, 688] width 16 height 16
click at [39, 157] on div at bounding box center [35, 157] width 12 height 12
click at [375, 541] on div "Undo" at bounding box center [387, 688] width 25 height 10
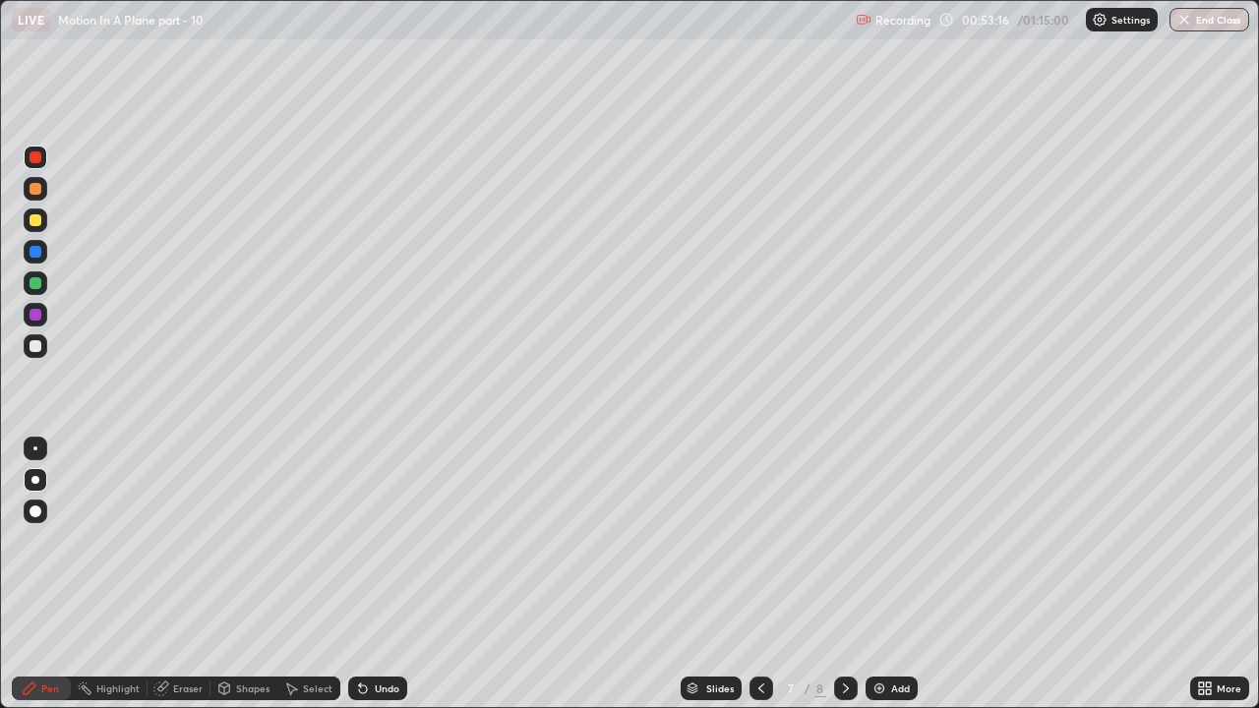
click at [375, 541] on div "Undo" at bounding box center [387, 688] width 25 height 10
click at [842, 541] on icon at bounding box center [846, 688] width 16 height 16
click at [760, 541] on icon at bounding box center [761, 688] width 16 height 16
click at [761, 541] on icon at bounding box center [761, 688] width 6 height 10
click at [759, 541] on icon at bounding box center [761, 688] width 16 height 16
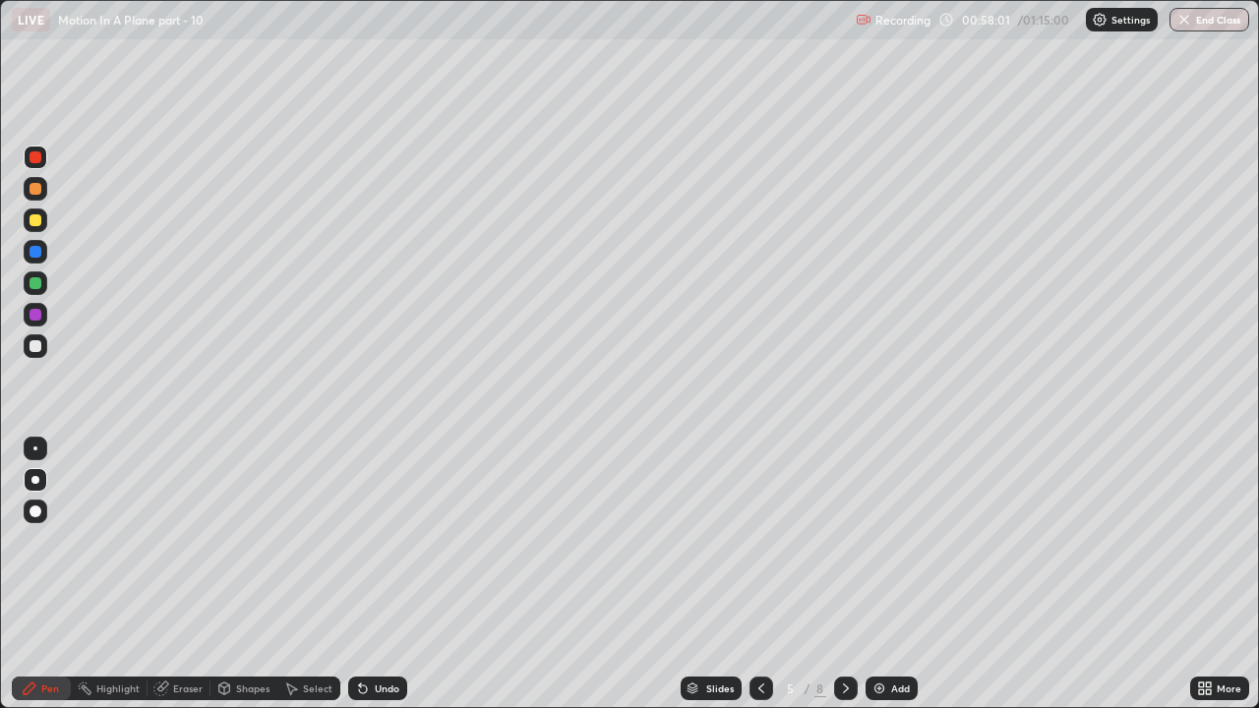
click at [843, 541] on icon at bounding box center [846, 688] width 16 height 16
click at [758, 541] on icon at bounding box center [761, 688] width 6 height 10
click at [844, 541] on icon at bounding box center [846, 688] width 16 height 16
click at [838, 541] on icon at bounding box center [846, 688] width 16 height 16
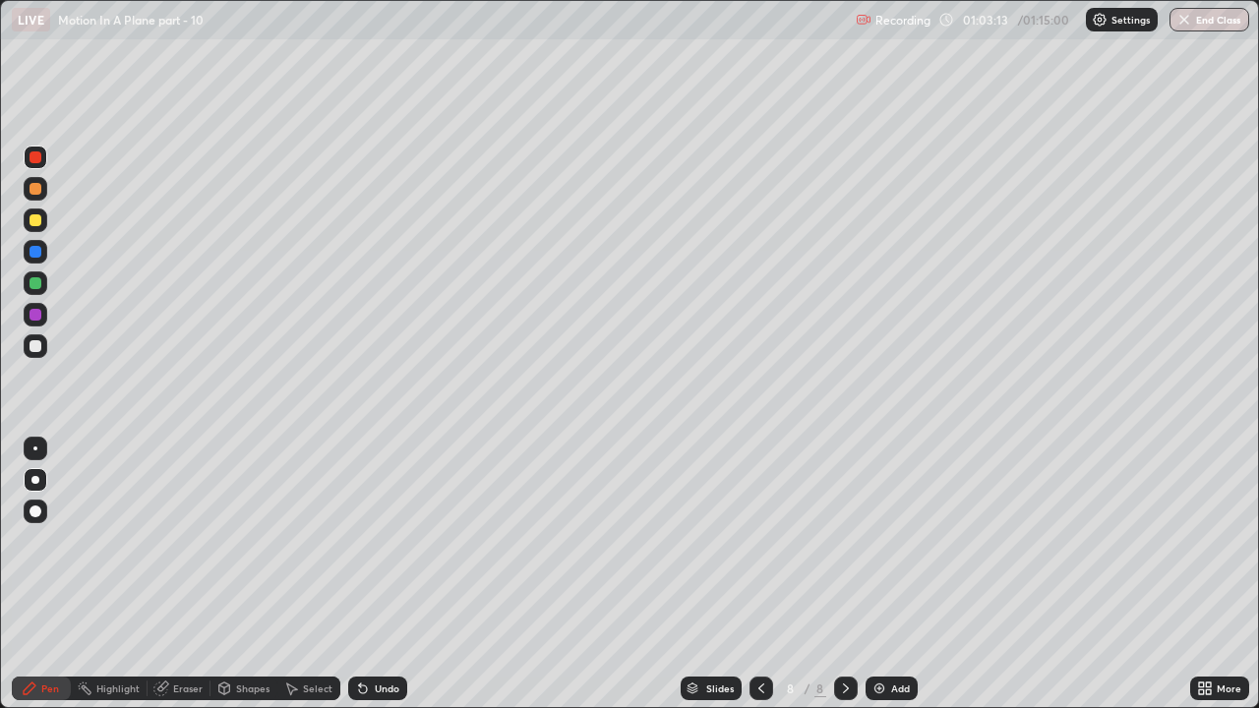
click at [32, 336] on div at bounding box center [36, 346] width 24 height 24
click at [35, 225] on div at bounding box center [35, 220] width 12 height 12
click at [759, 541] on icon at bounding box center [761, 688] width 16 height 16
click at [758, 541] on div at bounding box center [761, 688] width 24 height 24
click at [843, 541] on div at bounding box center [846, 688] width 24 height 24
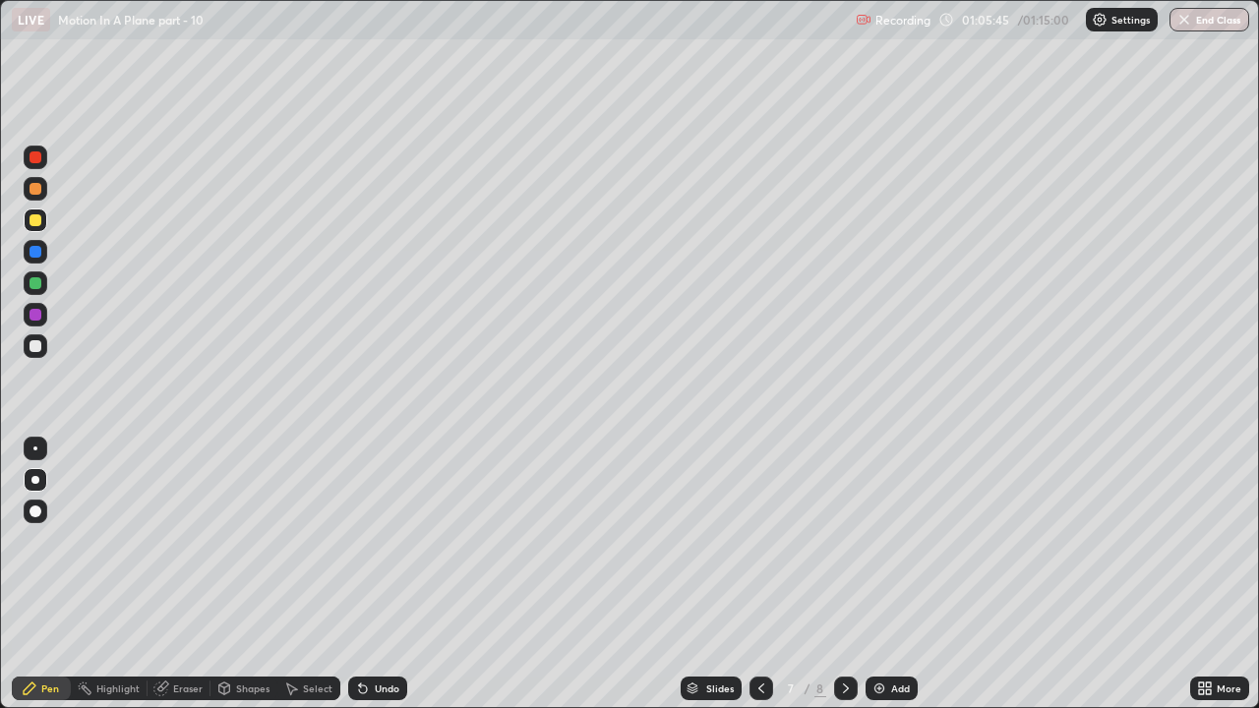
click at [844, 541] on icon at bounding box center [846, 688] width 16 height 16
click at [36, 187] on div at bounding box center [35, 189] width 12 height 12
click at [36, 322] on div at bounding box center [36, 315] width 24 height 24
click at [40, 282] on div at bounding box center [35, 283] width 12 height 12
click at [369, 541] on div "Undo" at bounding box center [377, 688] width 59 height 24
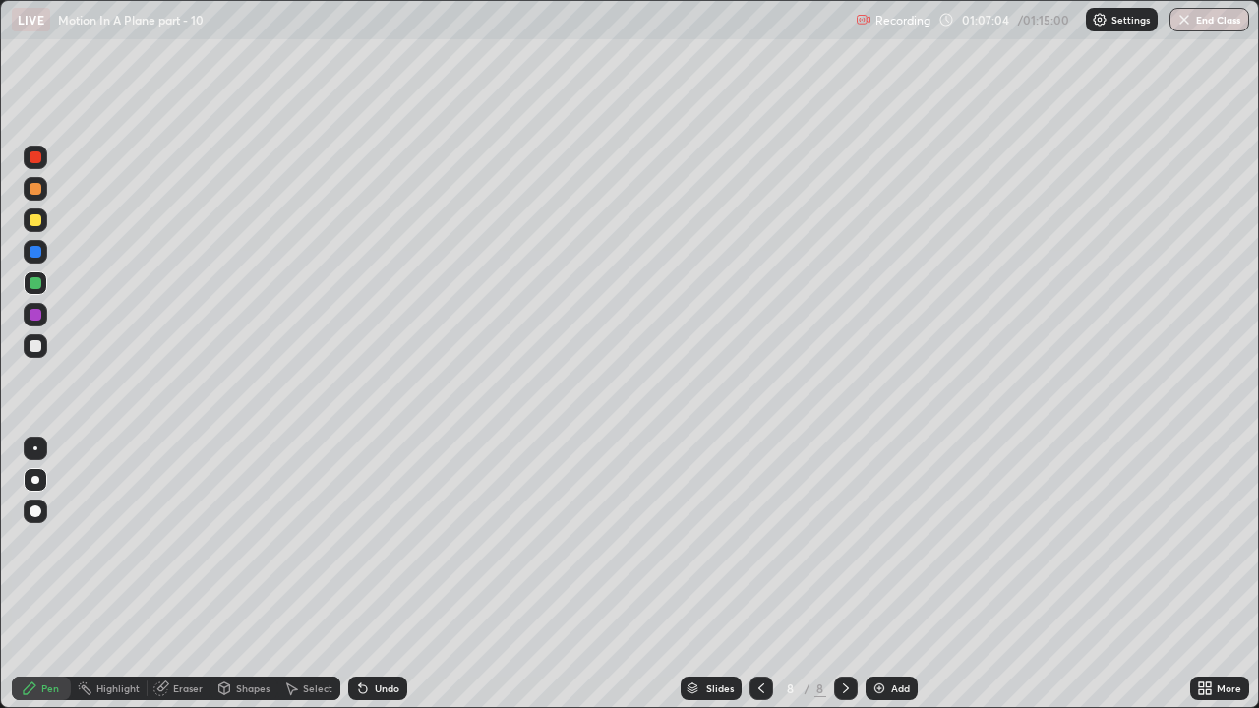
click at [362, 541] on icon at bounding box center [363, 688] width 16 height 16
click at [1230, 19] on button "End Class" at bounding box center [1209, 20] width 80 height 24
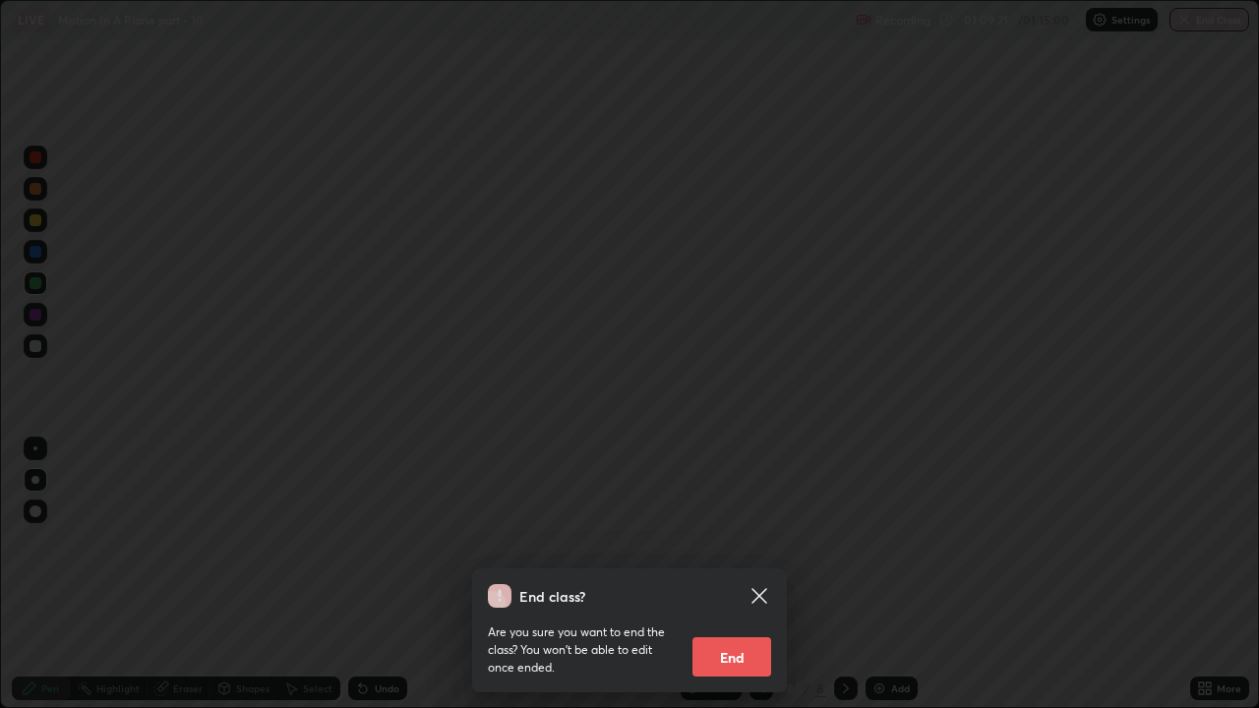
click at [736, 541] on button "End" at bounding box center [731, 656] width 79 height 39
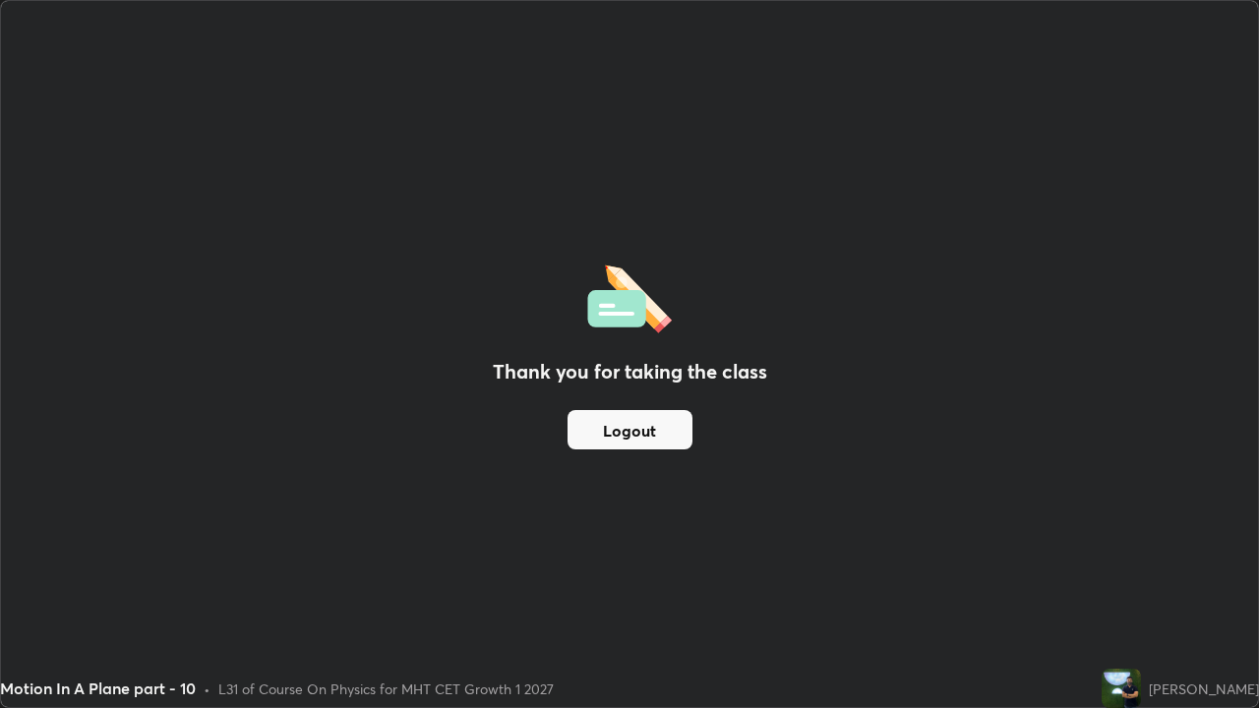
click at [617, 428] on button "Logout" at bounding box center [629, 429] width 125 height 39
click at [596, 432] on button "Logout" at bounding box center [629, 429] width 125 height 39
